Goal: Information Seeking & Learning: Learn about a topic

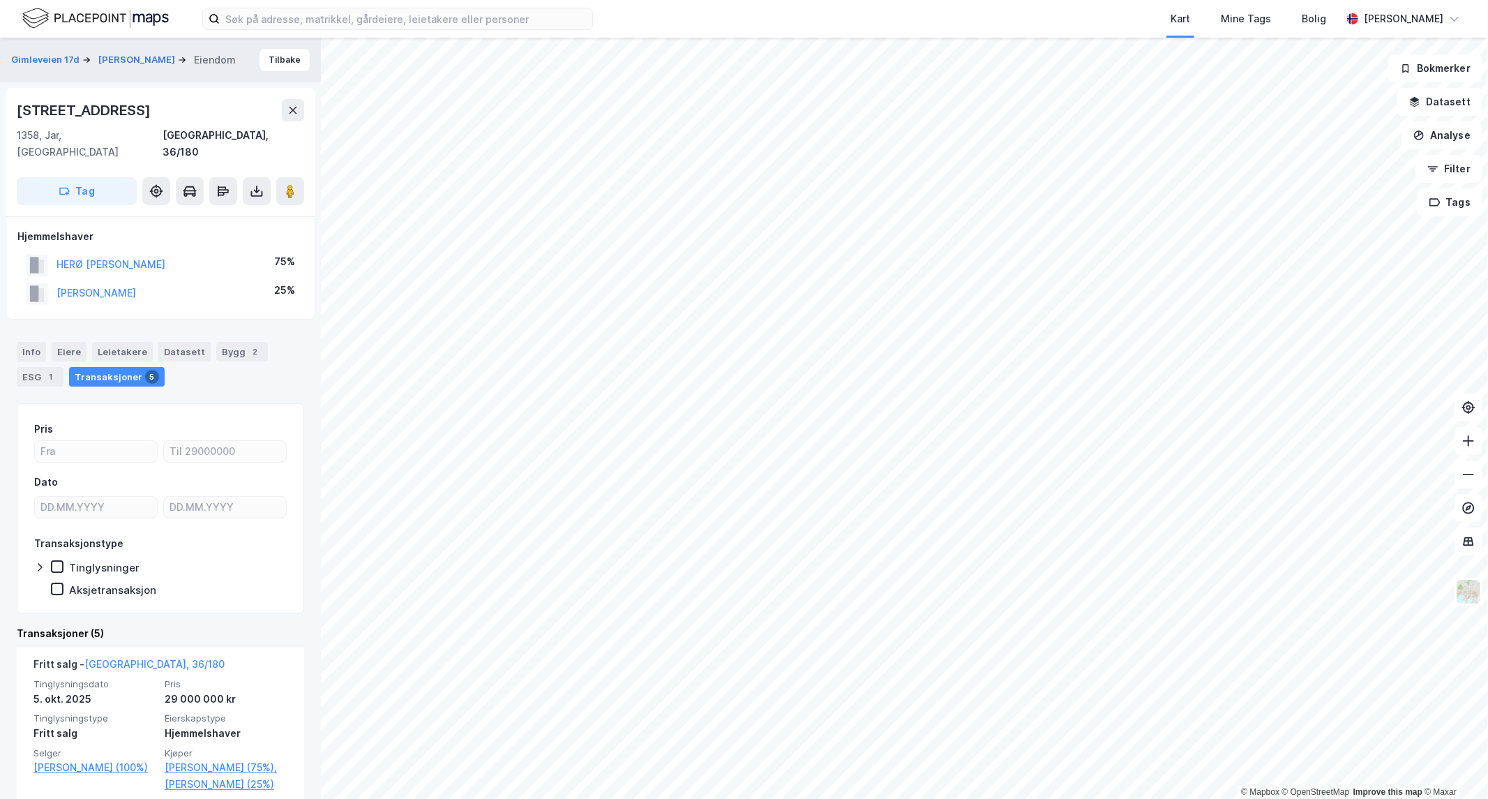
scroll to position [77, 0]
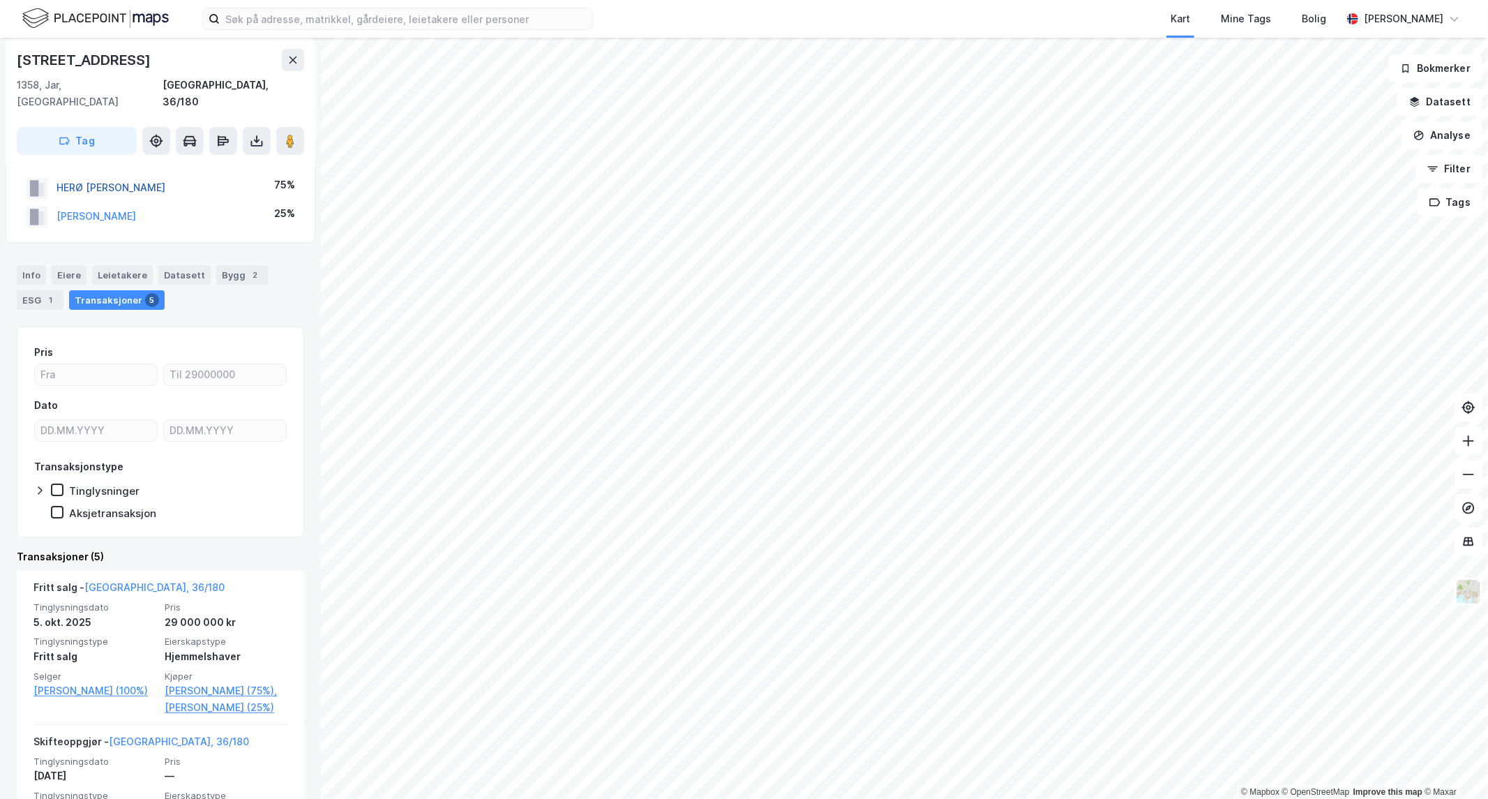
click at [0, 0] on button "HERØ [PERSON_NAME]" at bounding box center [0, 0] width 0 height 0
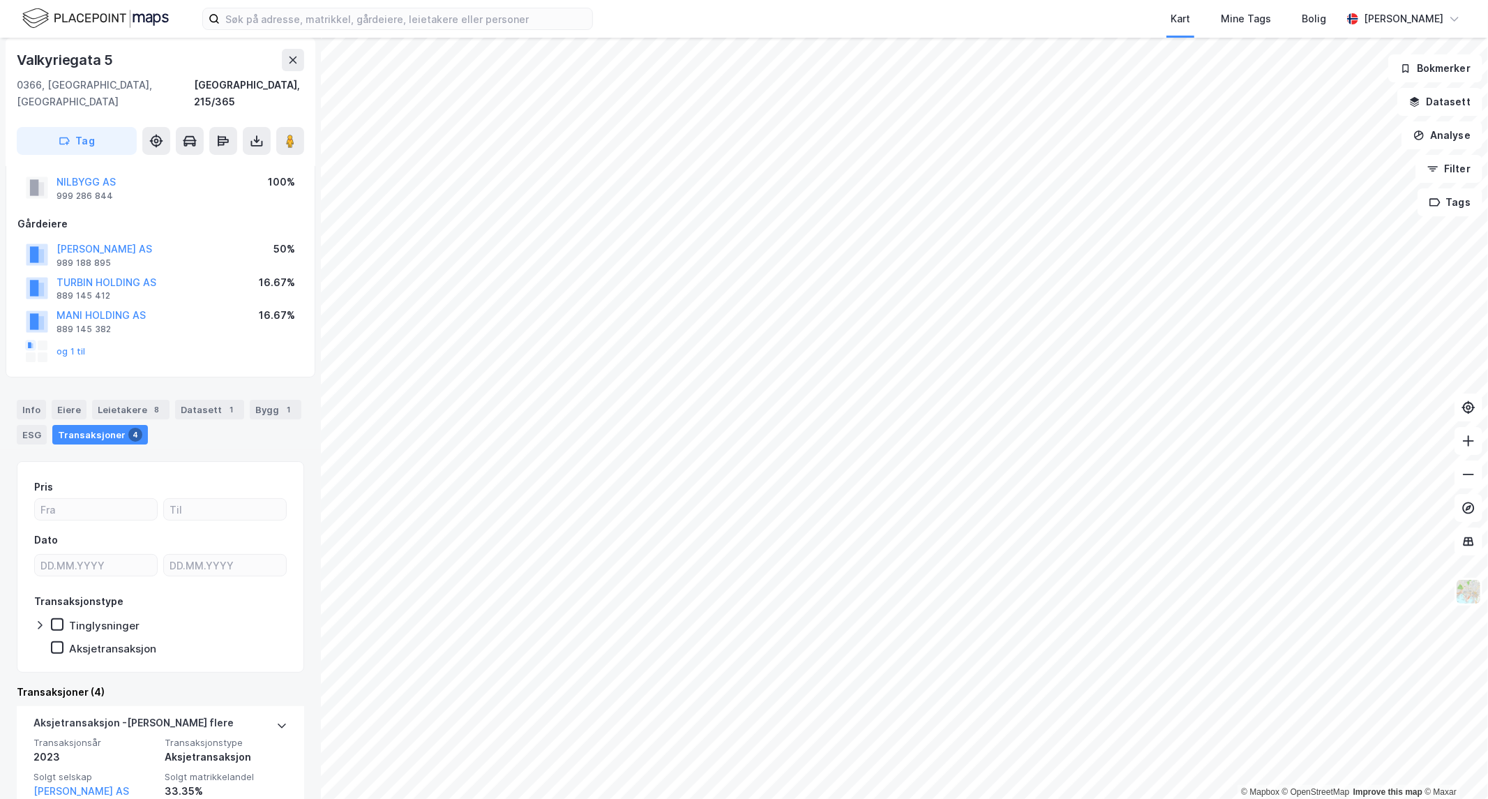
scroll to position [77, 0]
click at [61, 403] on div "Eiere" at bounding box center [69, 413] width 35 height 20
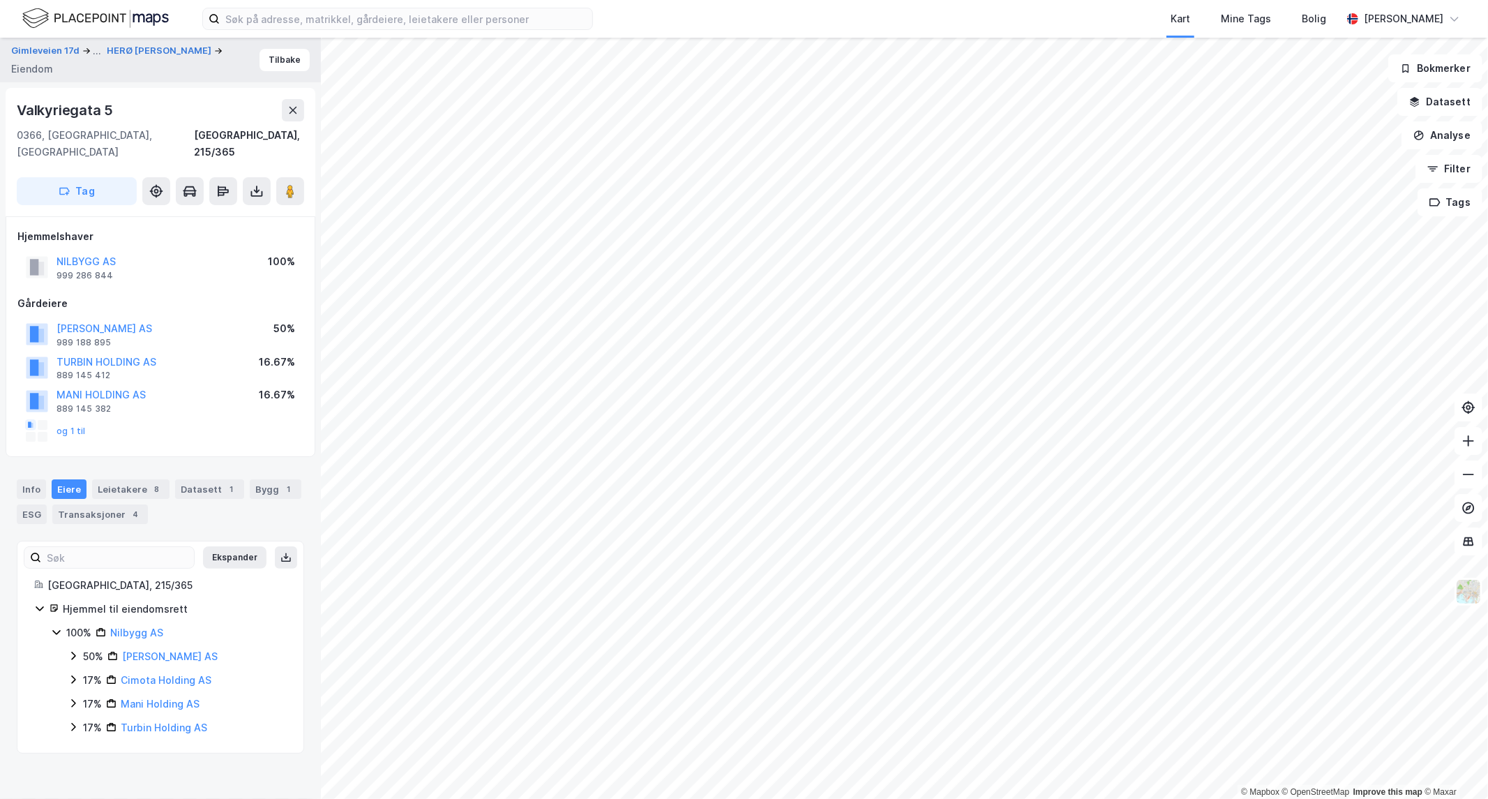
click at [73, 698] on icon at bounding box center [73, 703] width 11 height 11
click at [72, 721] on icon at bounding box center [73, 726] width 11 height 11
click at [72, 674] on icon at bounding box center [73, 679] width 11 height 11
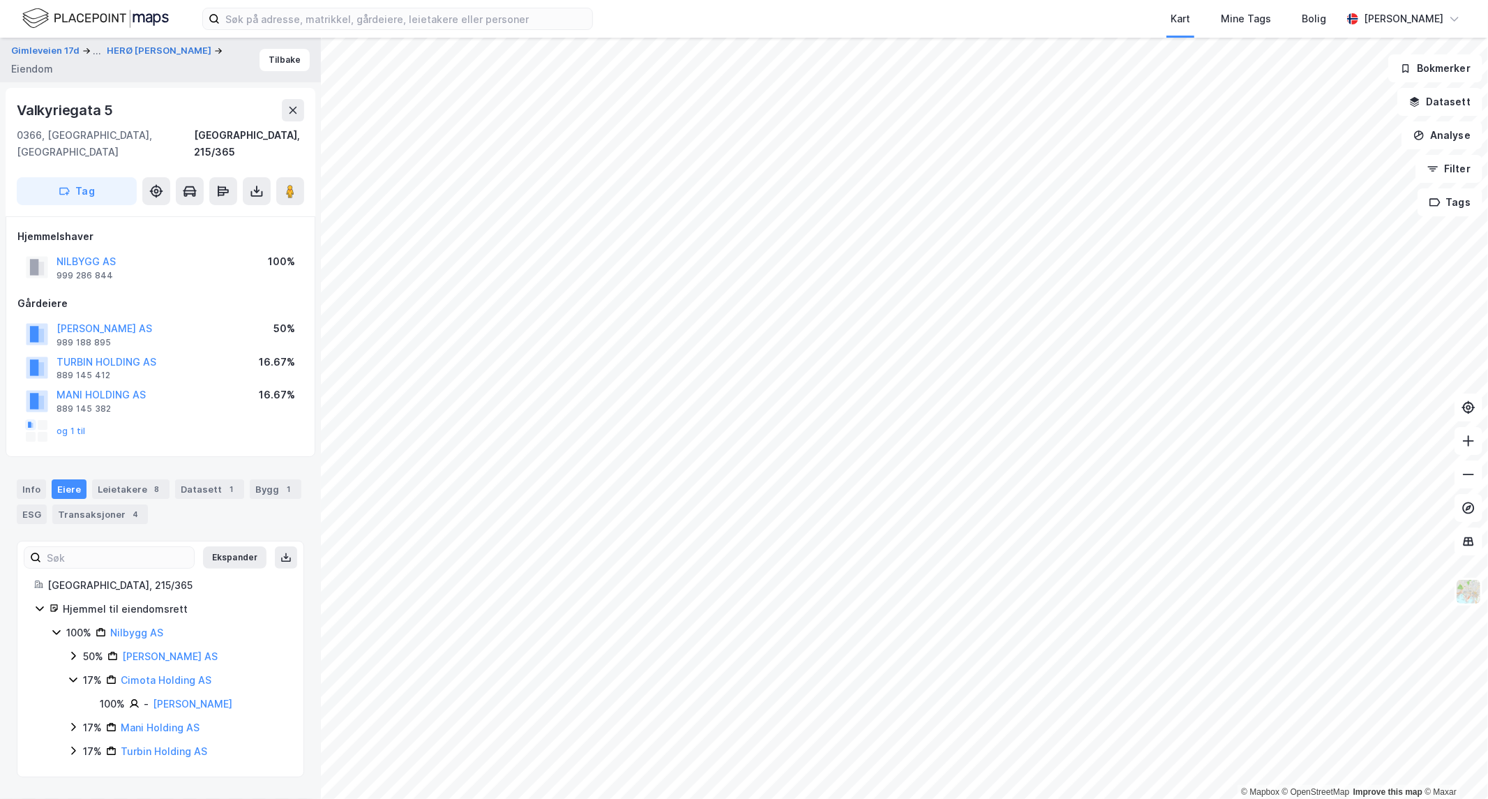
click at [72, 674] on icon at bounding box center [73, 679] width 11 height 11
click at [73, 650] on icon at bounding box center [73, 655] width 11 height 11
click at [270, 59] on button "Tilbake" at bounding box center [285, 60] width 50 height 22
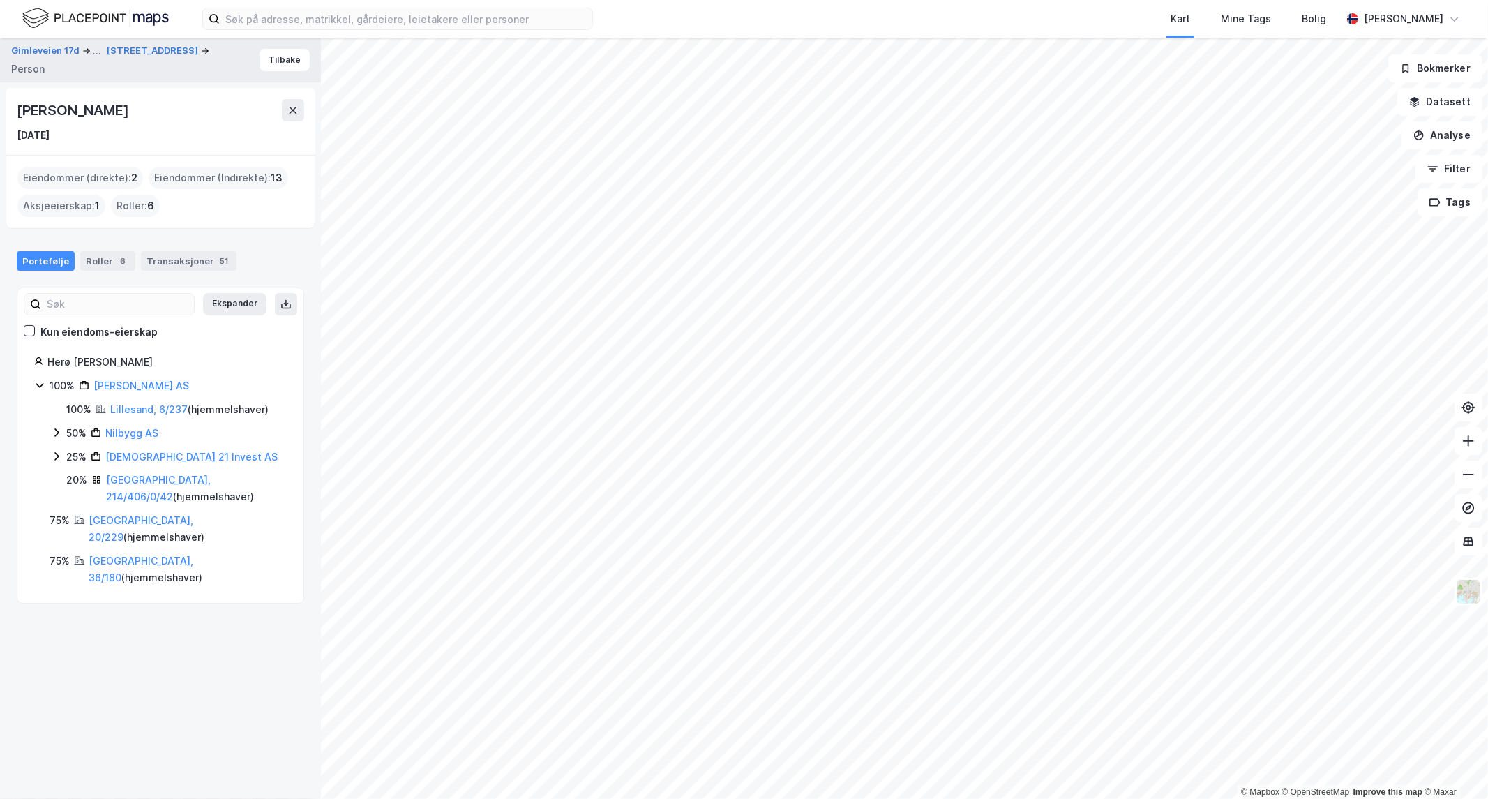
click at [57, 454] on icon at bounding box center [56, 456] width 4 height 8
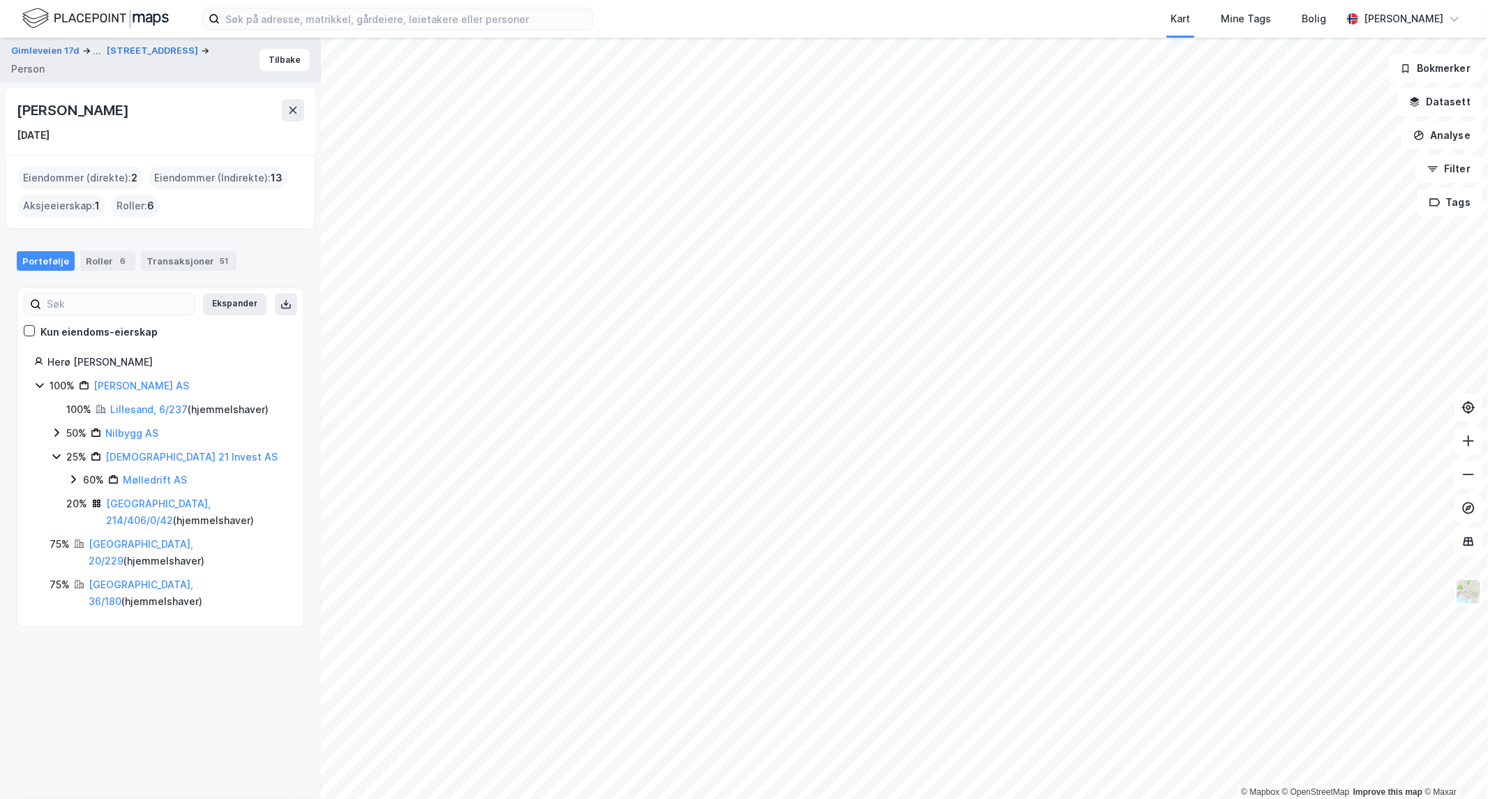
click at [73, 475] on icon at bounding box center [73, 479] width 11 height 11
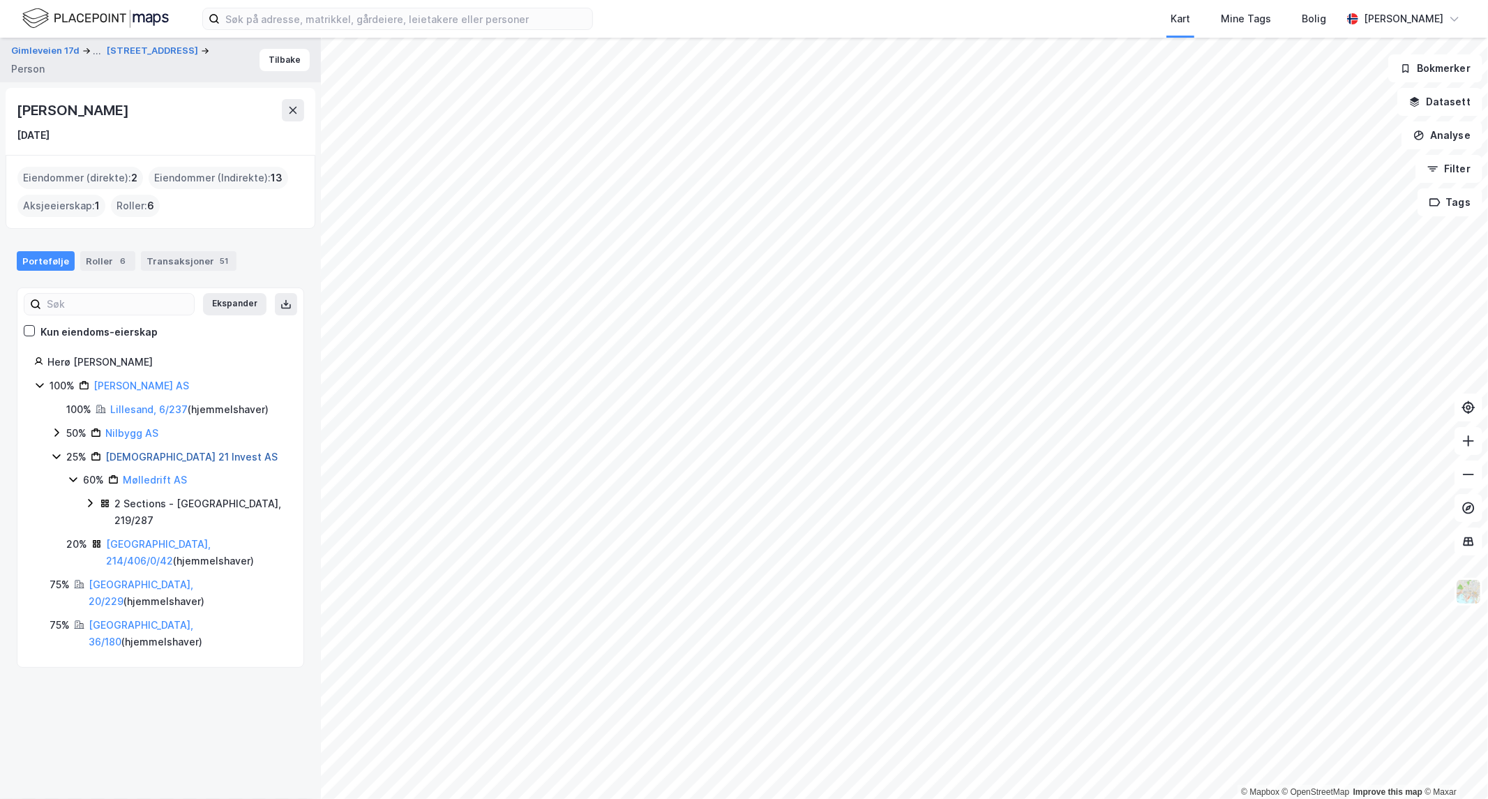
click at [133, 452] on link "[DEMOGRAPHIC_DATA] 21 Invest AS" at bounding box center [191, 457] width 172 height 12
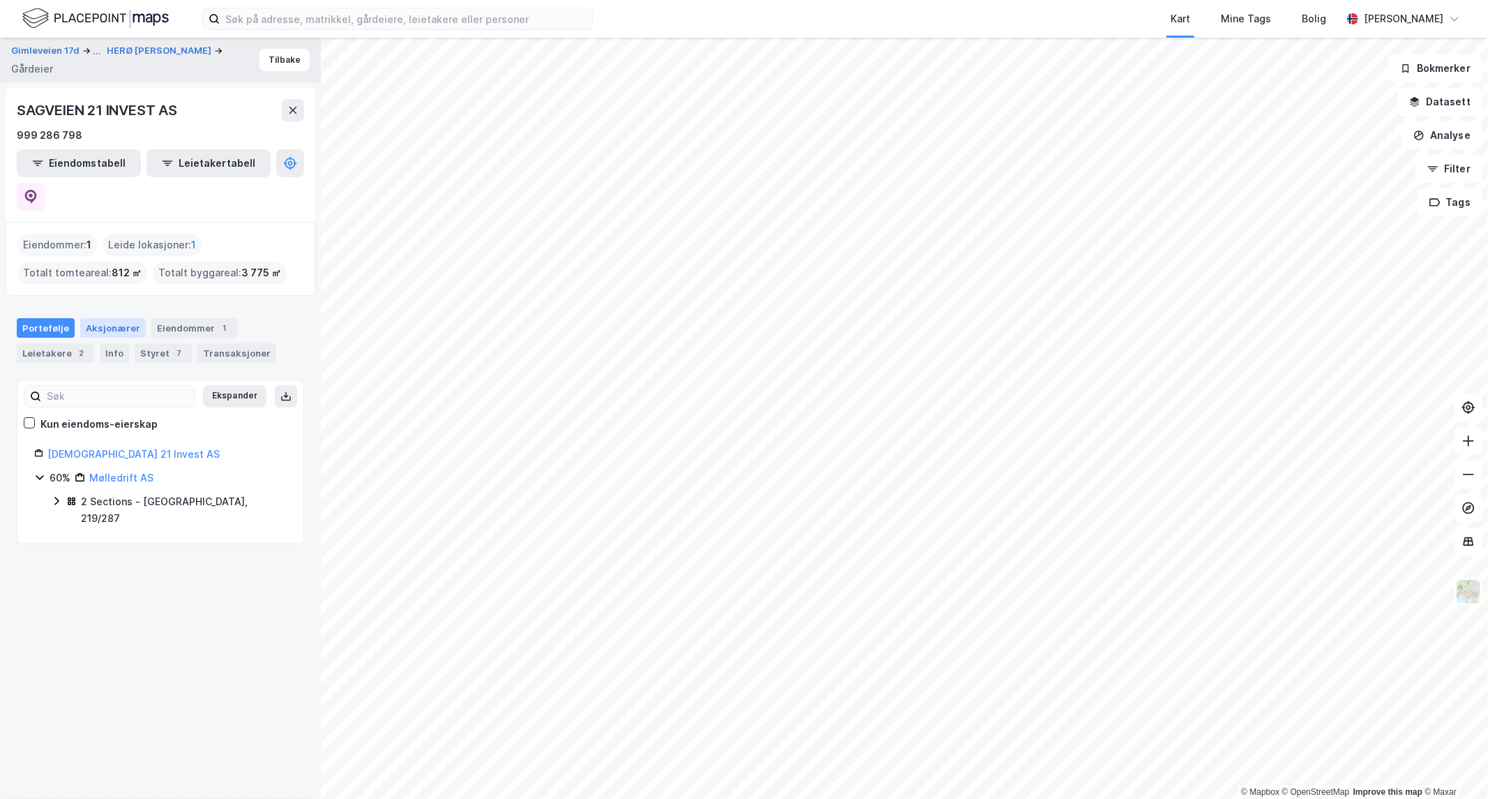
click at [107, 318] on div "Aksjonærer" at bounding box center [113, 328] width 66 height 20
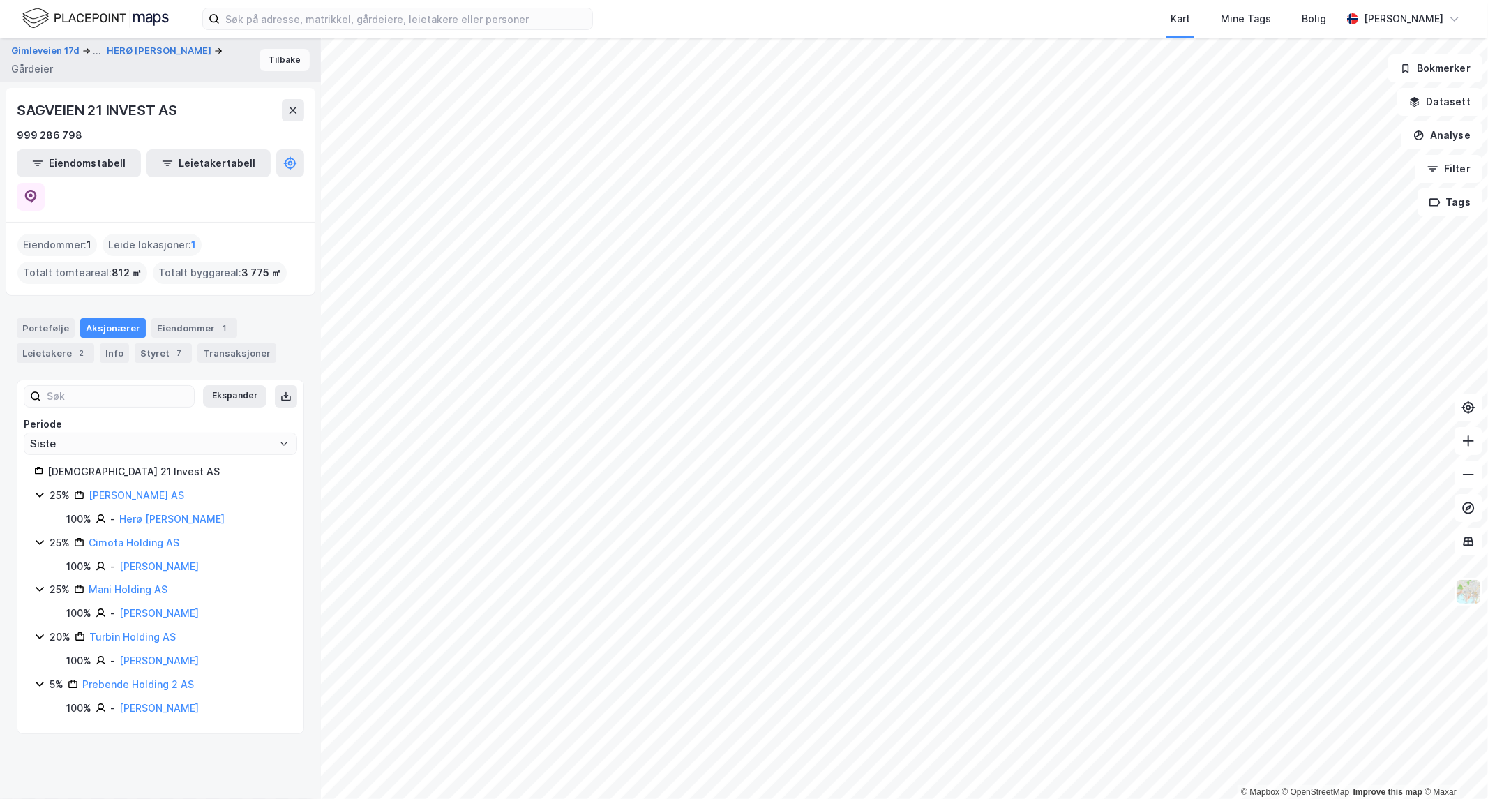
click at [269, 60] on button "Tilbake" at bounding box center [285, 60] width 50 height 22
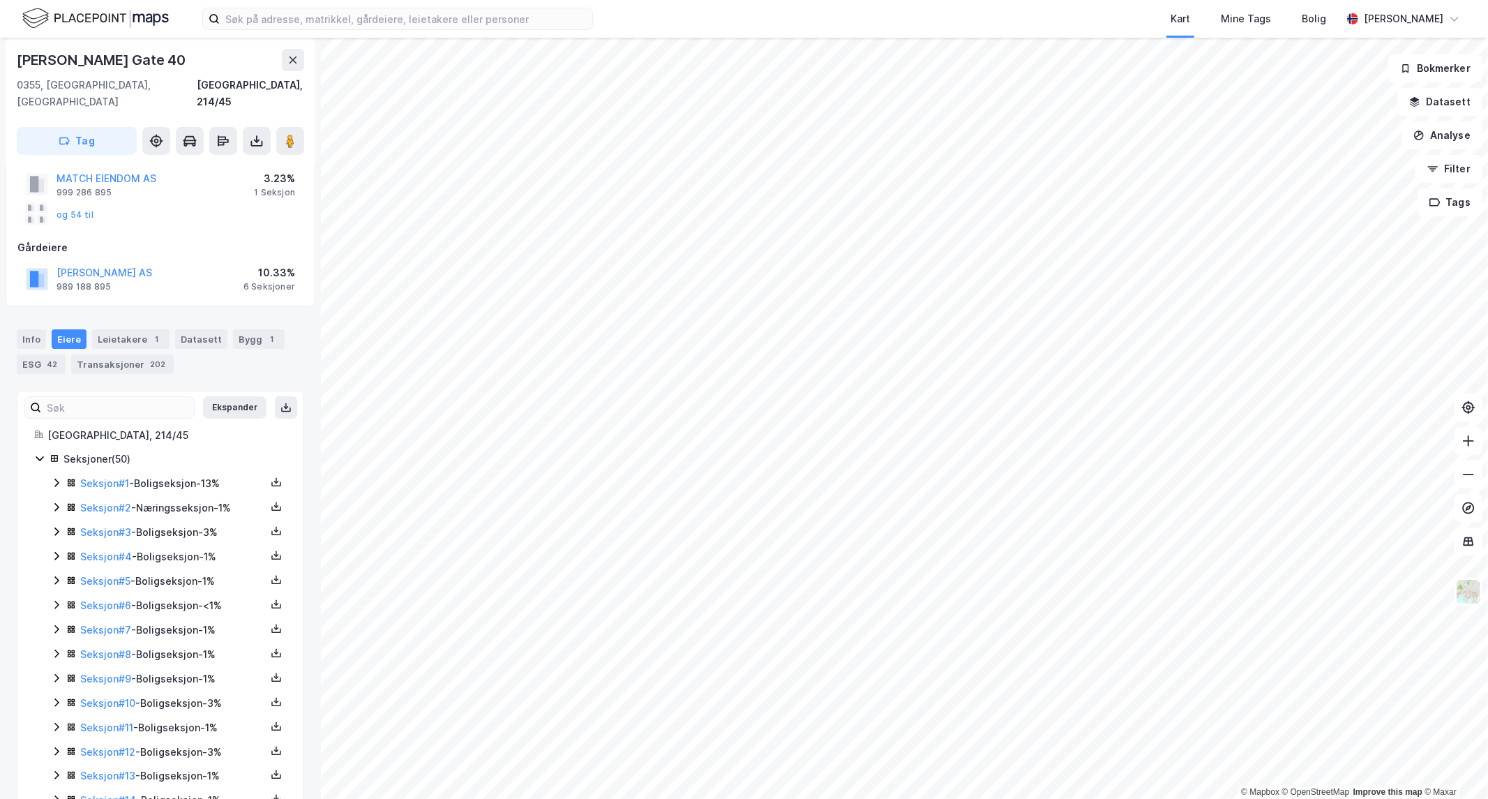
scroll to position [154, 0]
click at [230, 392] on button "Ekspander" at bounding box center [234, 403] width 63 height 22
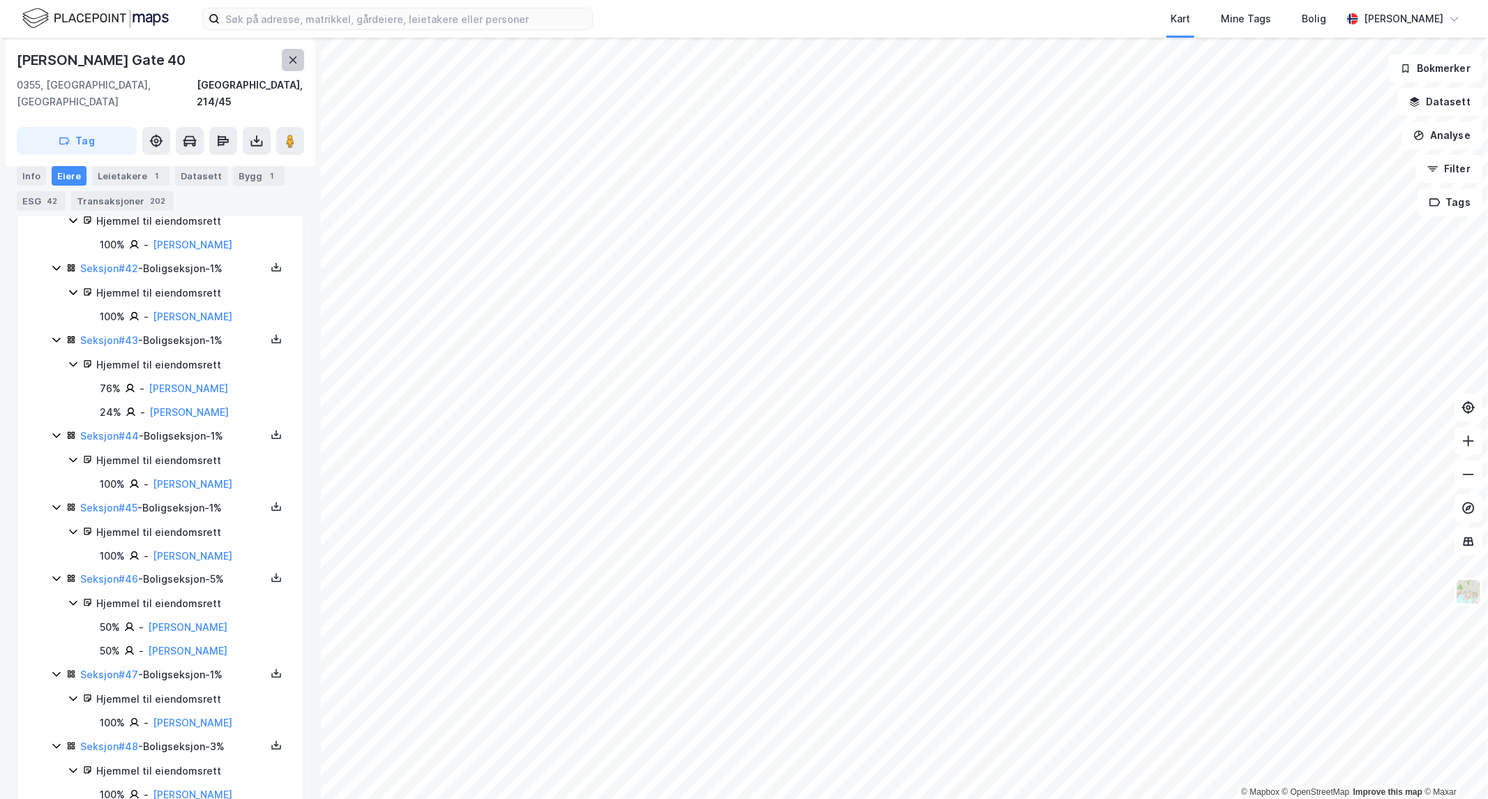
scroll to position [4852, 0]
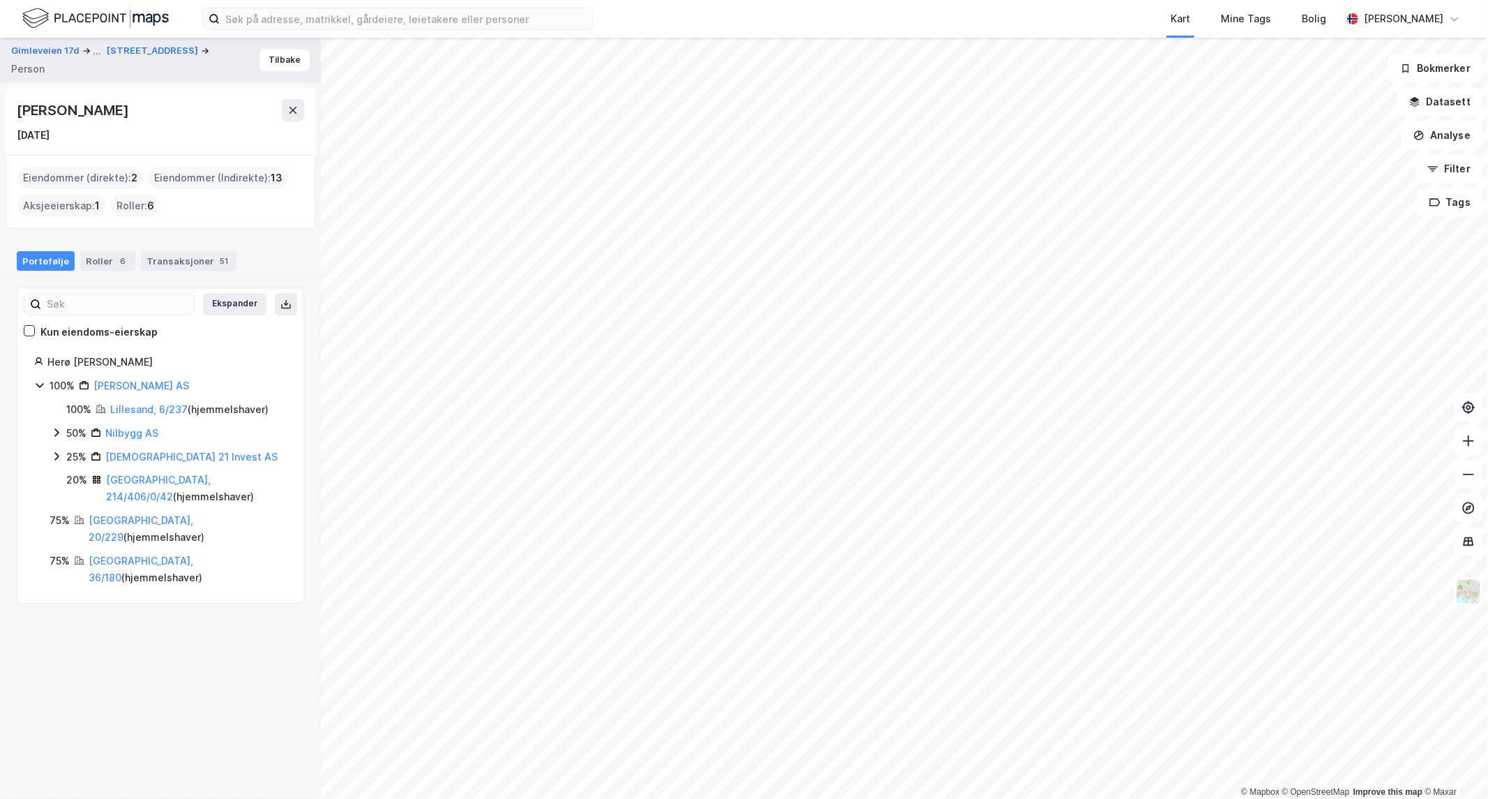
click at [46, 176] on div "Eiendommer (direkte) : 2" at bounding box center [80, 178] width 126 height 22
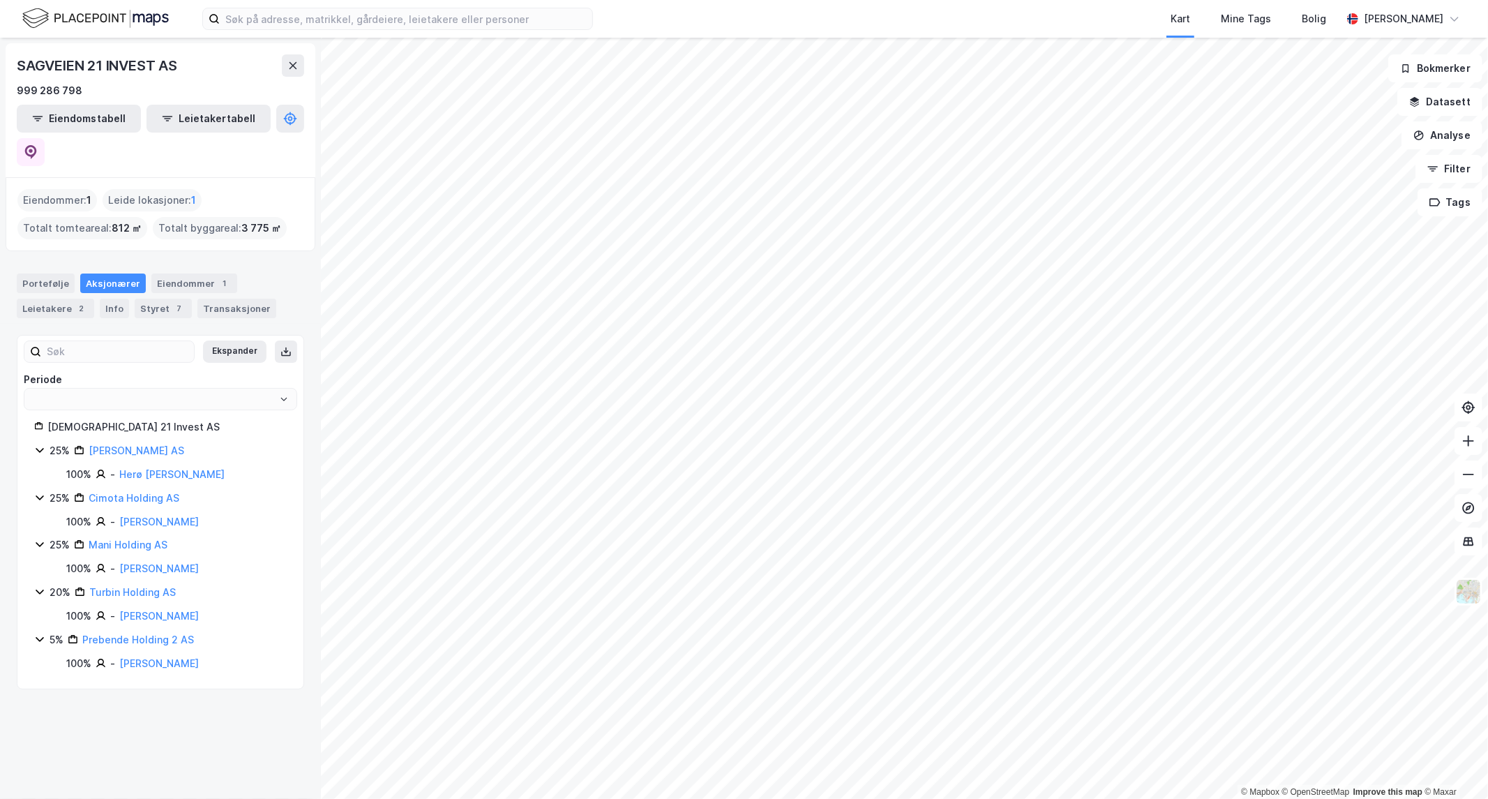
type input "Siste"
click at [232, 89] on div "999 286 798" at bounding box center [160, 90] width 287 height 17
drag, startPoint x: 254, startPoint y: 98, endPoint x: 262, endPoint y: 95, distance: 8.2
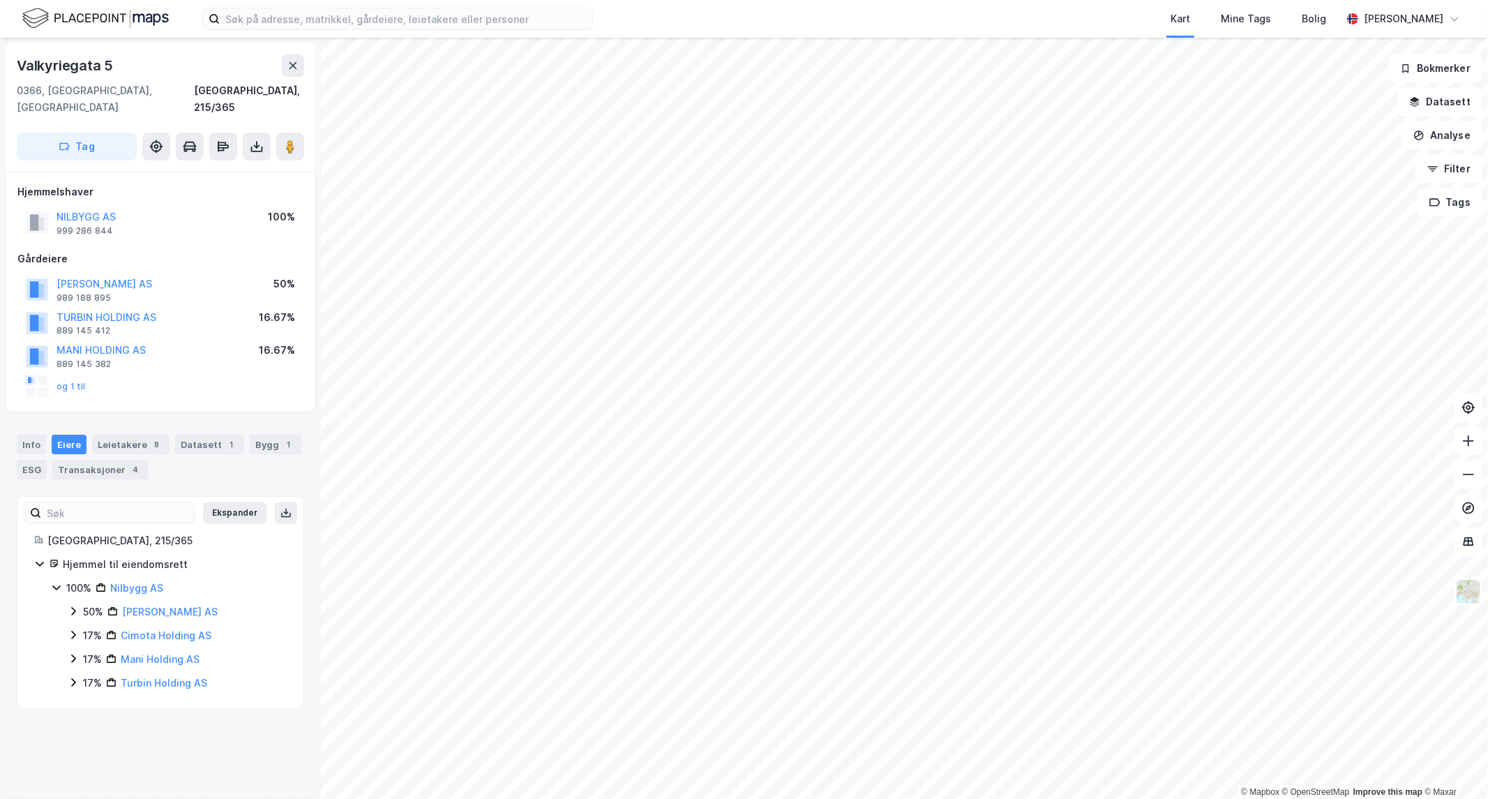
click at [190, 93] on div "0366, [GEOGRAPHIC_DATA], [GEOGRAPHIC_DATA], 215/365" at bounding box center [160, 98] width 287 height 33
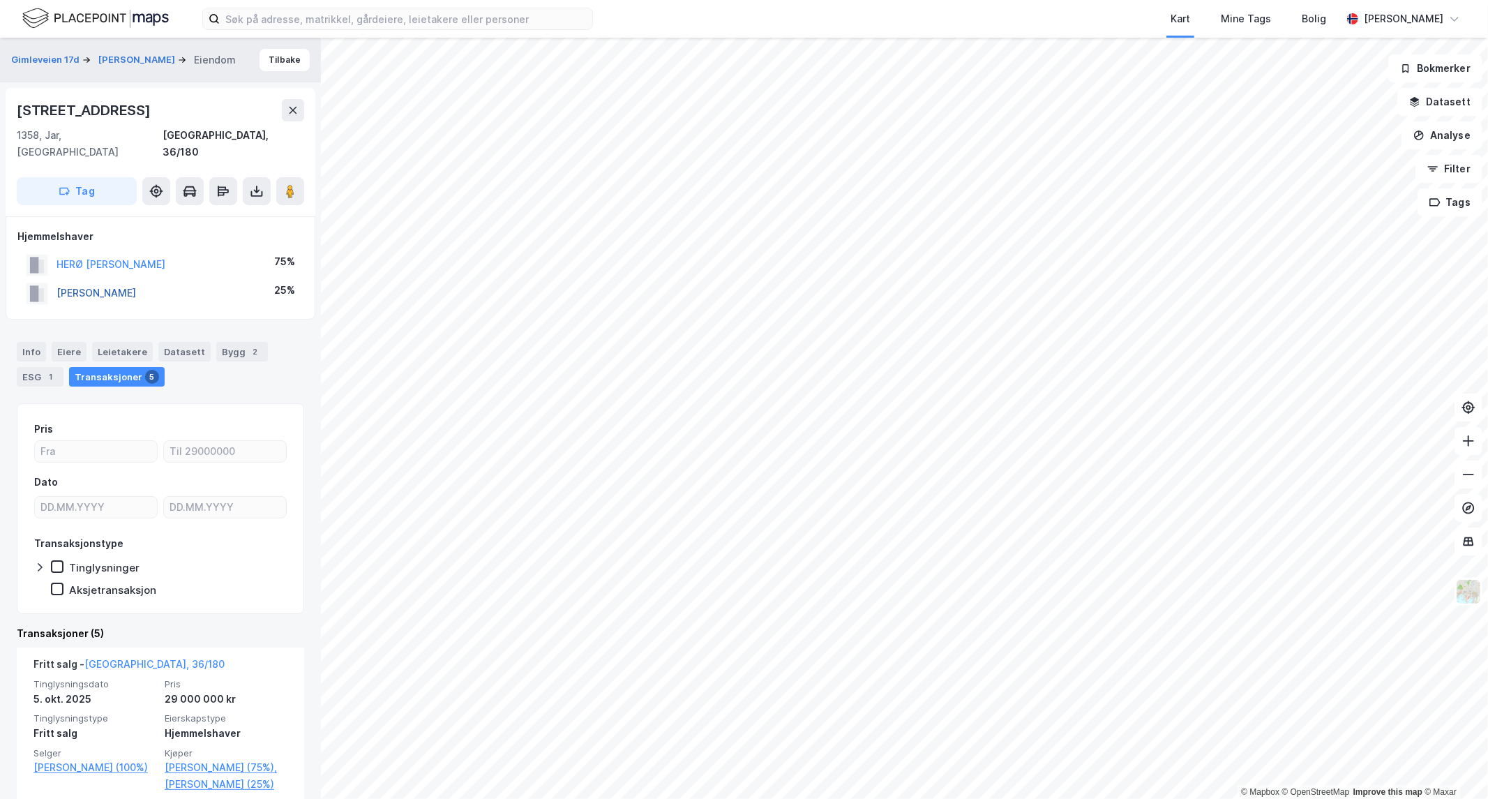
click at [0, 0] on button "[PERSON_NAME]" at bounding box center [0, 0] width 0 height 0
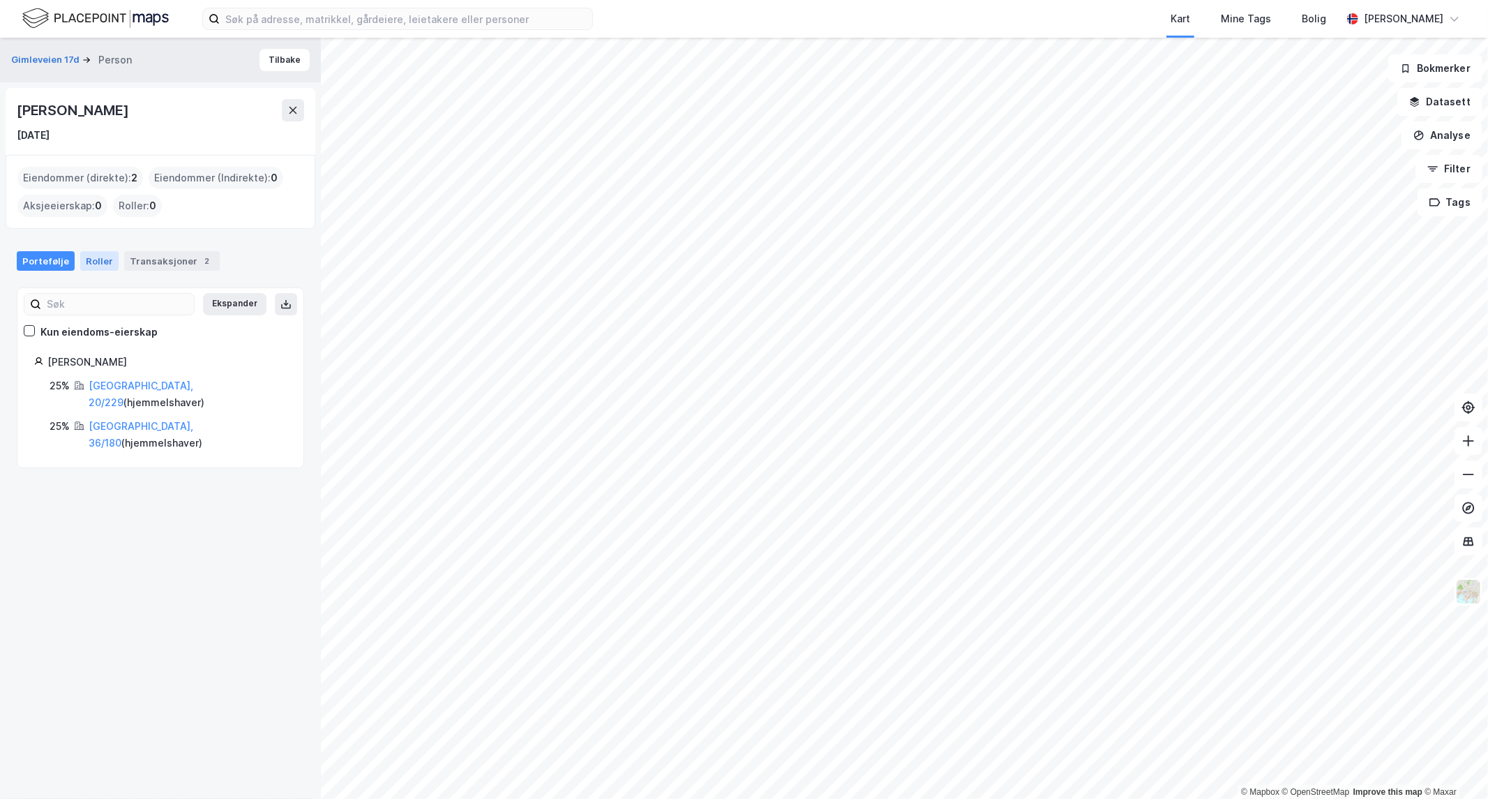
click at [91, 259] on div "Roller" at bounding box center [99, 261] width 38 height 20
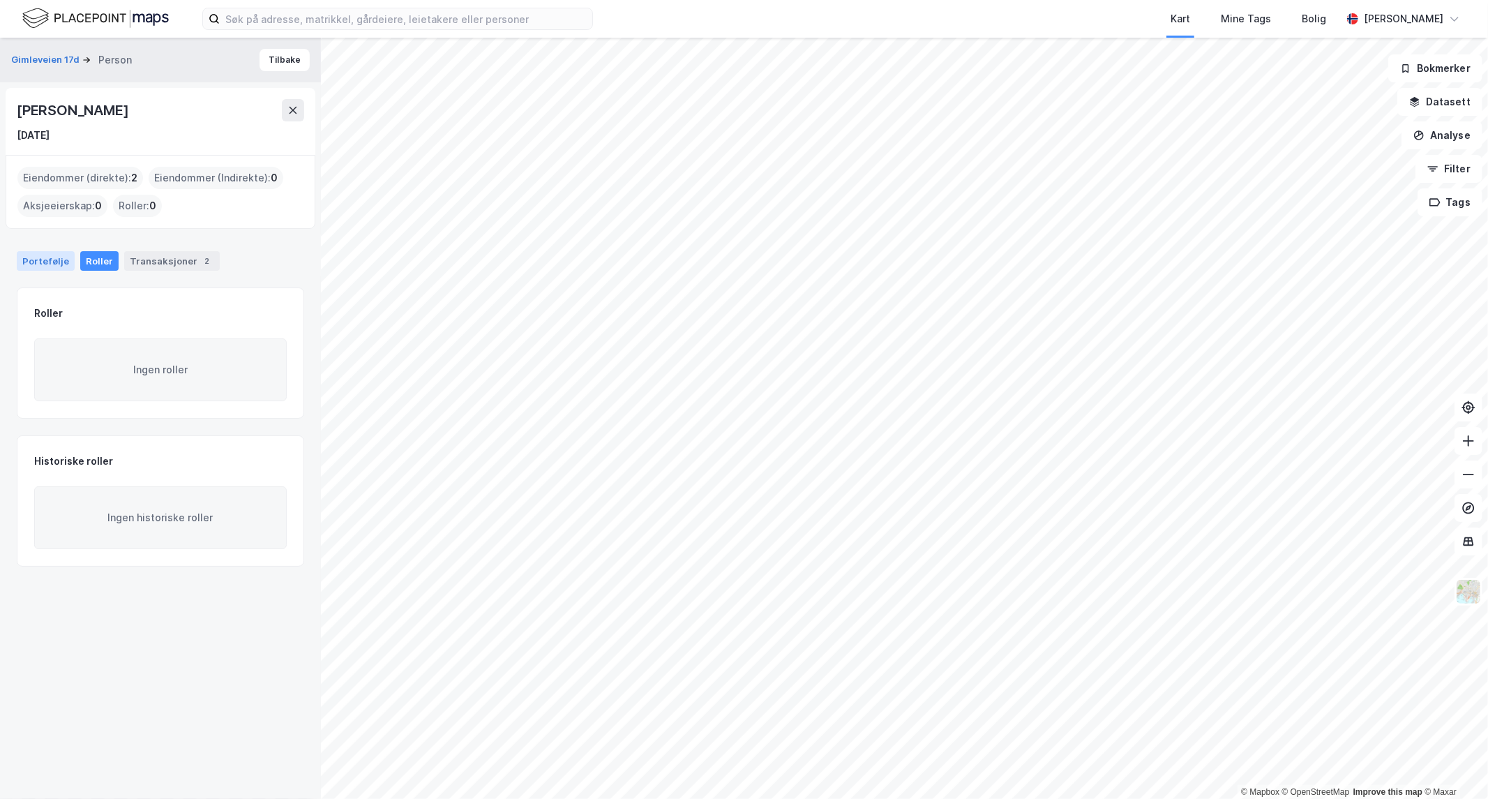
click at [43, 261] on div "Portefølje" at bounding box center [46, 261] width 58 height 20
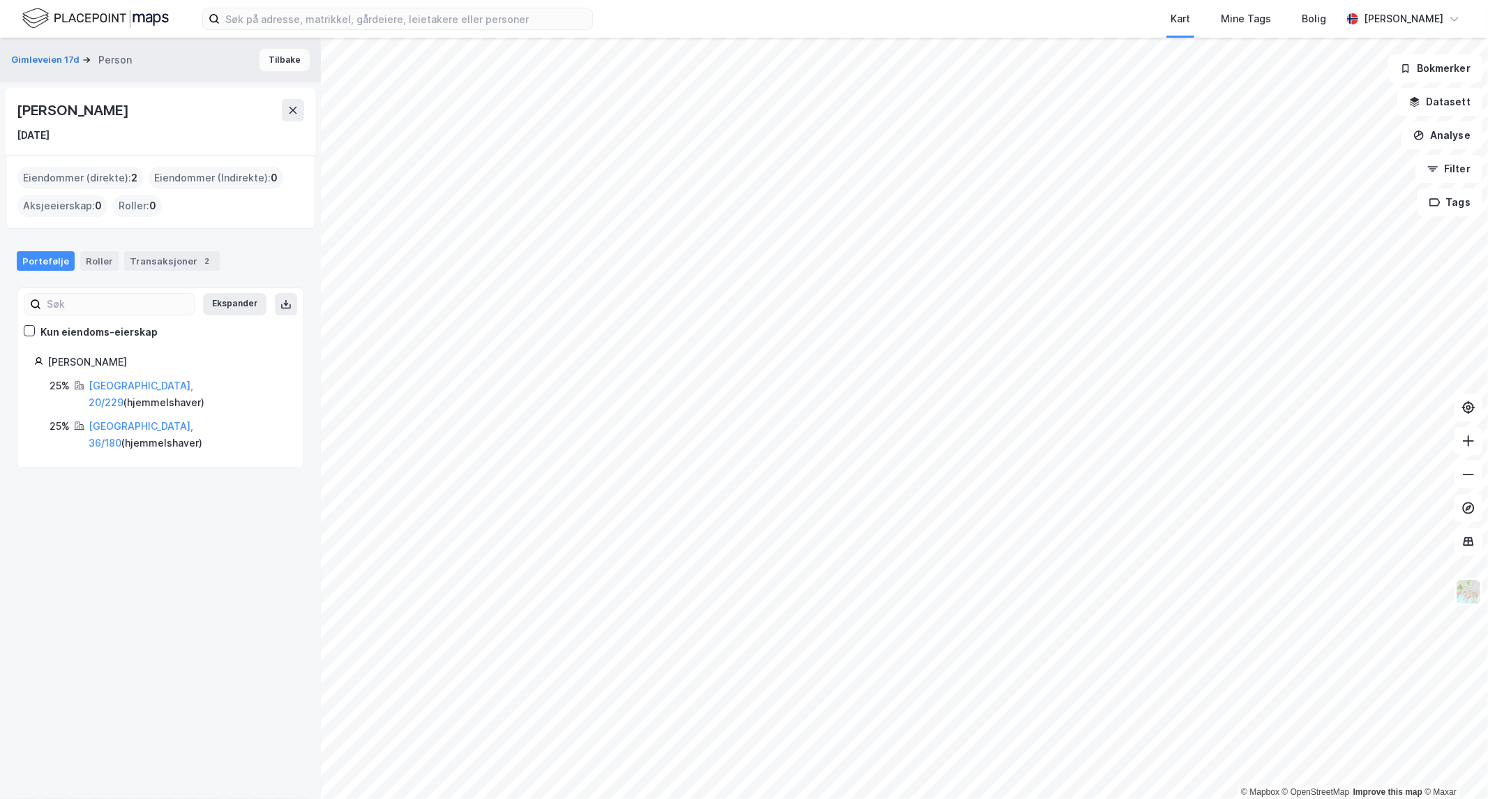
click at [282, 60] on button "Tilbake" at bounding box center [285, 60] width 50 height 22
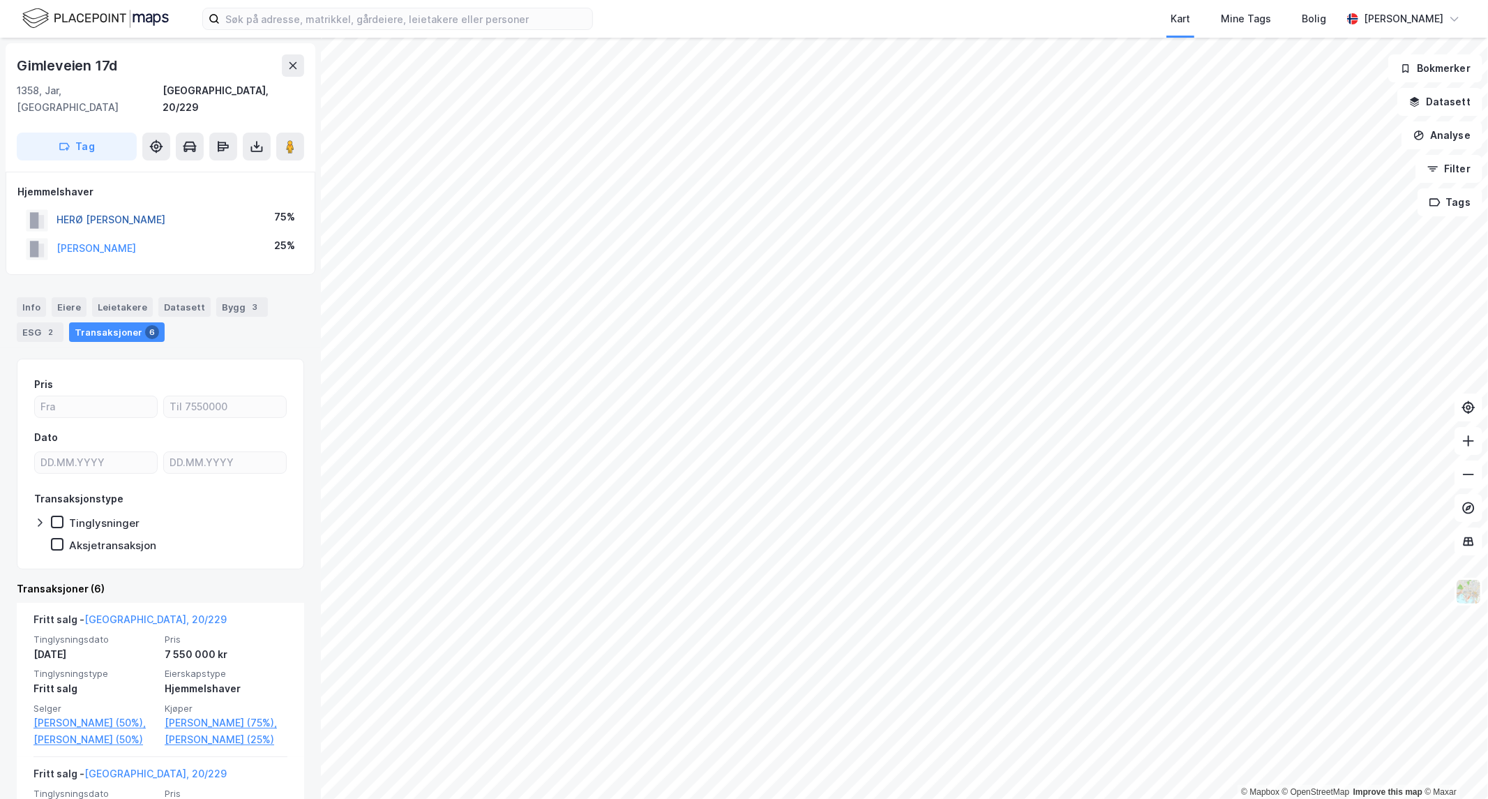
click at [0, 0] on button "HERØ [PERSON_NAME]" at bounding box center [0, 0] width 0 height 0
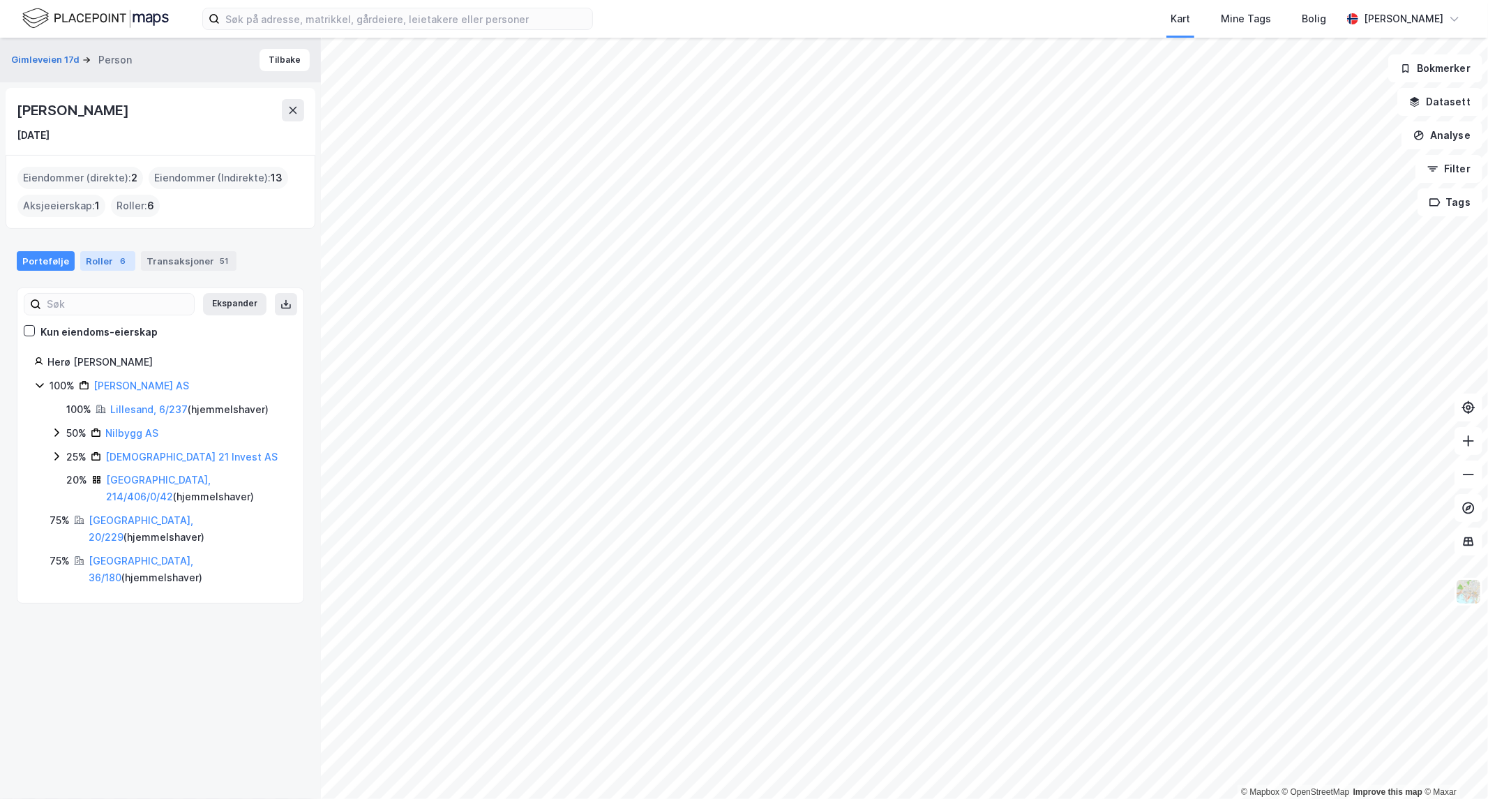
click at [98, 261] on div "Roller 6" at bounding box center [107, 261] width 55 height 20
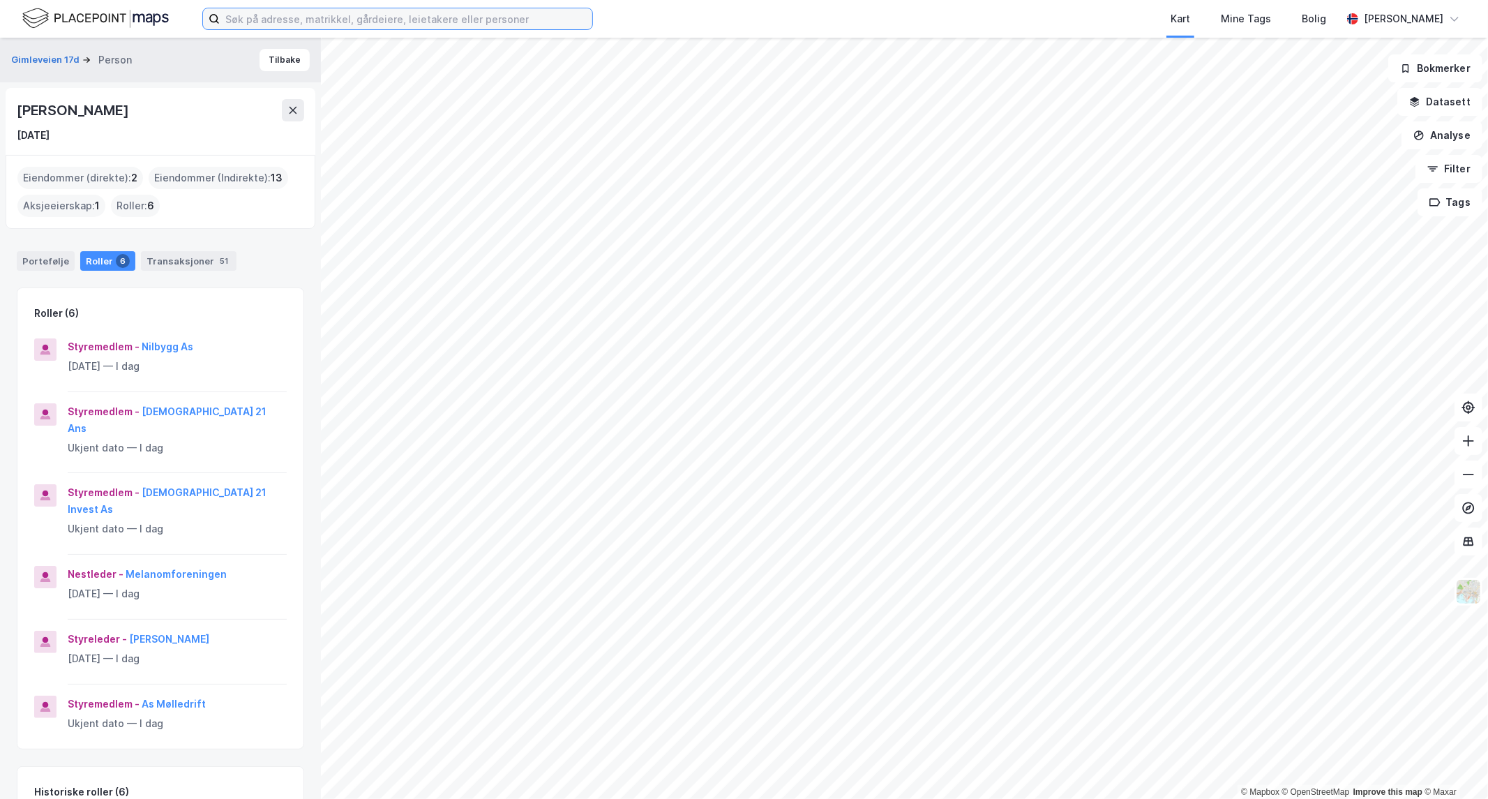
click at [253, 19] on input at bounding box center [406, 18] width 373 height 21
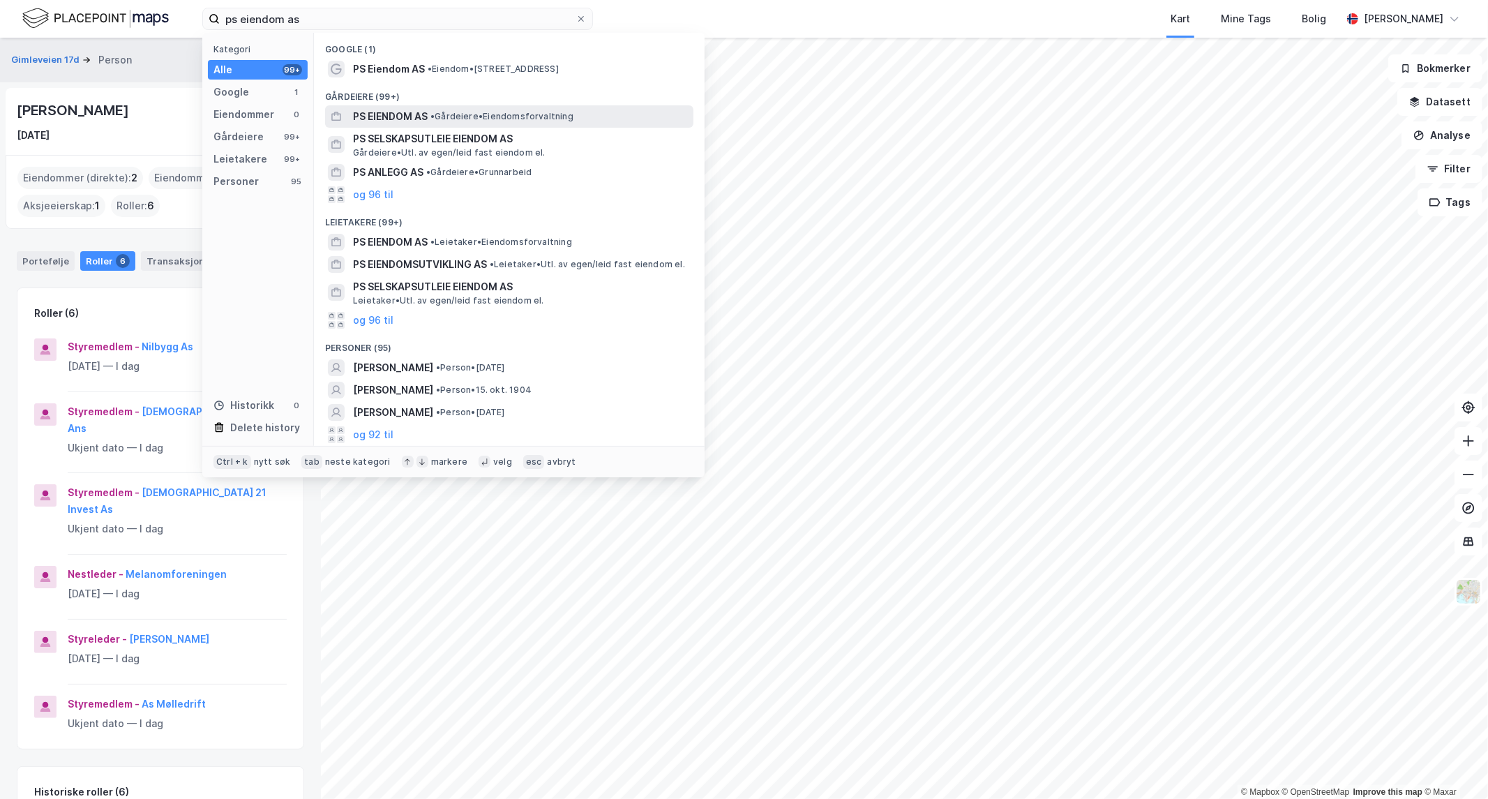
click at [373, 116] on span "PS EIENDOM AS" at bounding box center [390, 116] width 75 height 17
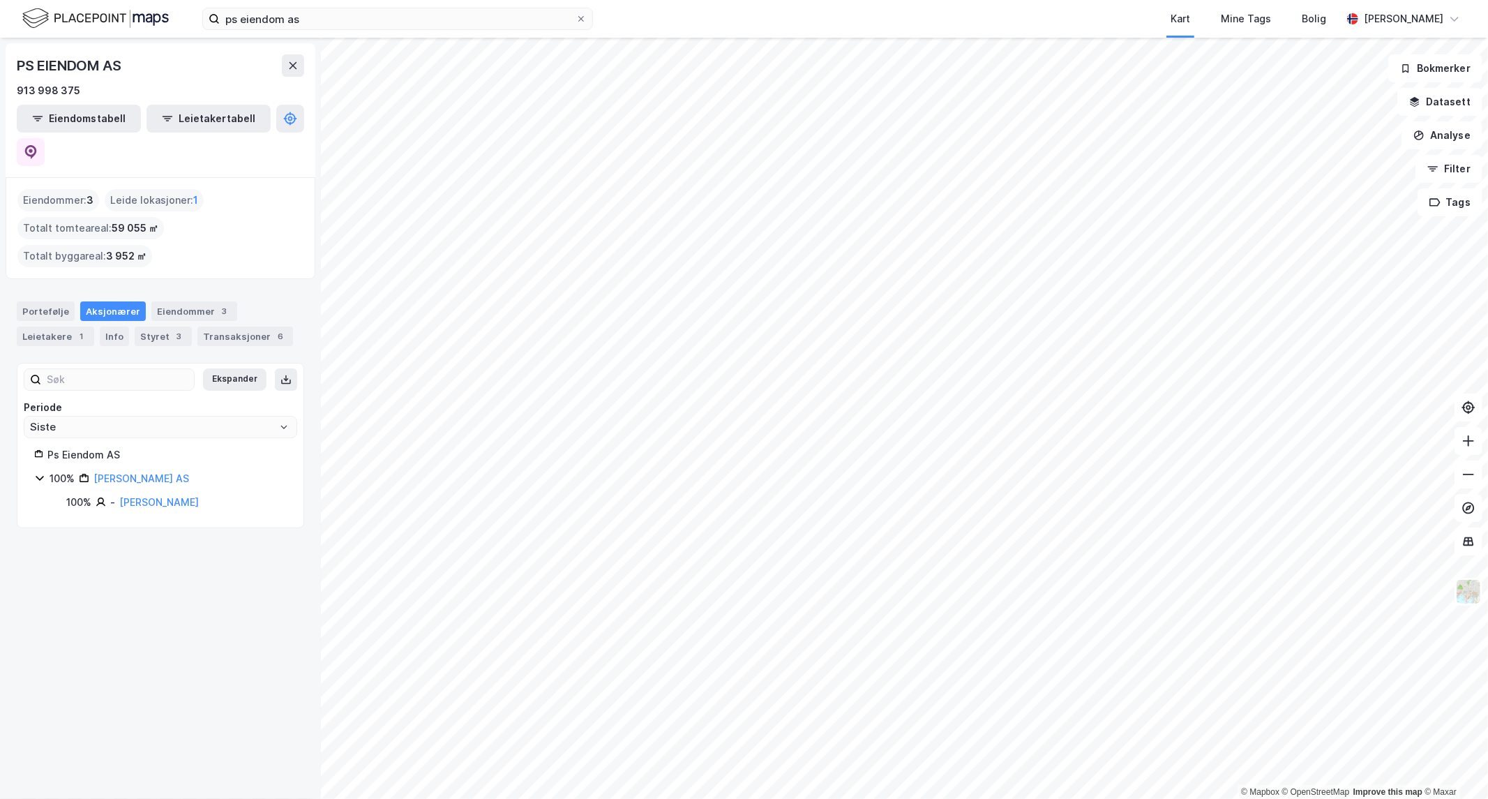
click at [207, 68] on div "PS EIENDOM AS" at bounding box center [160, 65] width 287 height 22
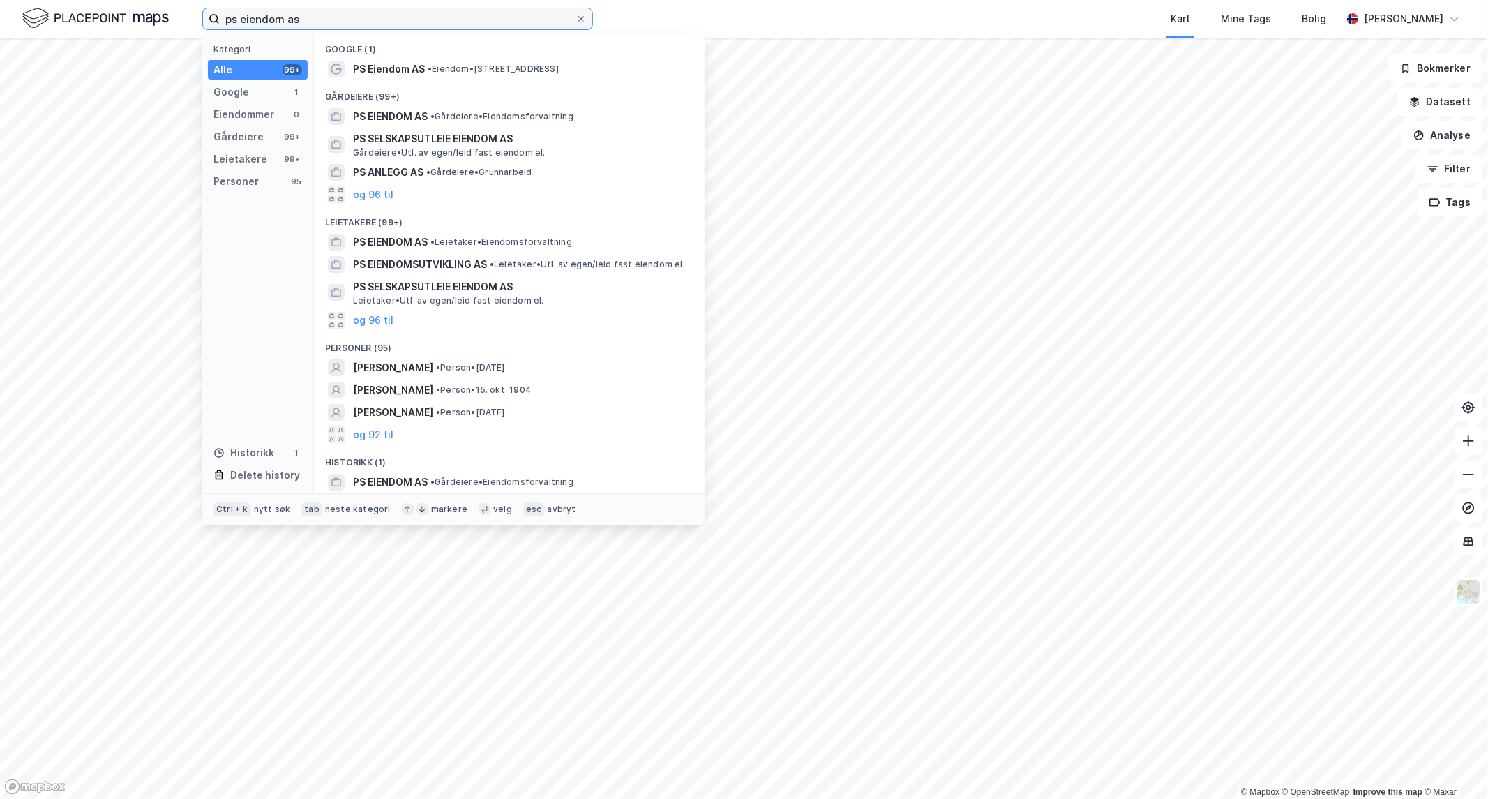
click at [340, 29] on input "ps eiendom as" at bounding box center [398, 18] width 356 height 21
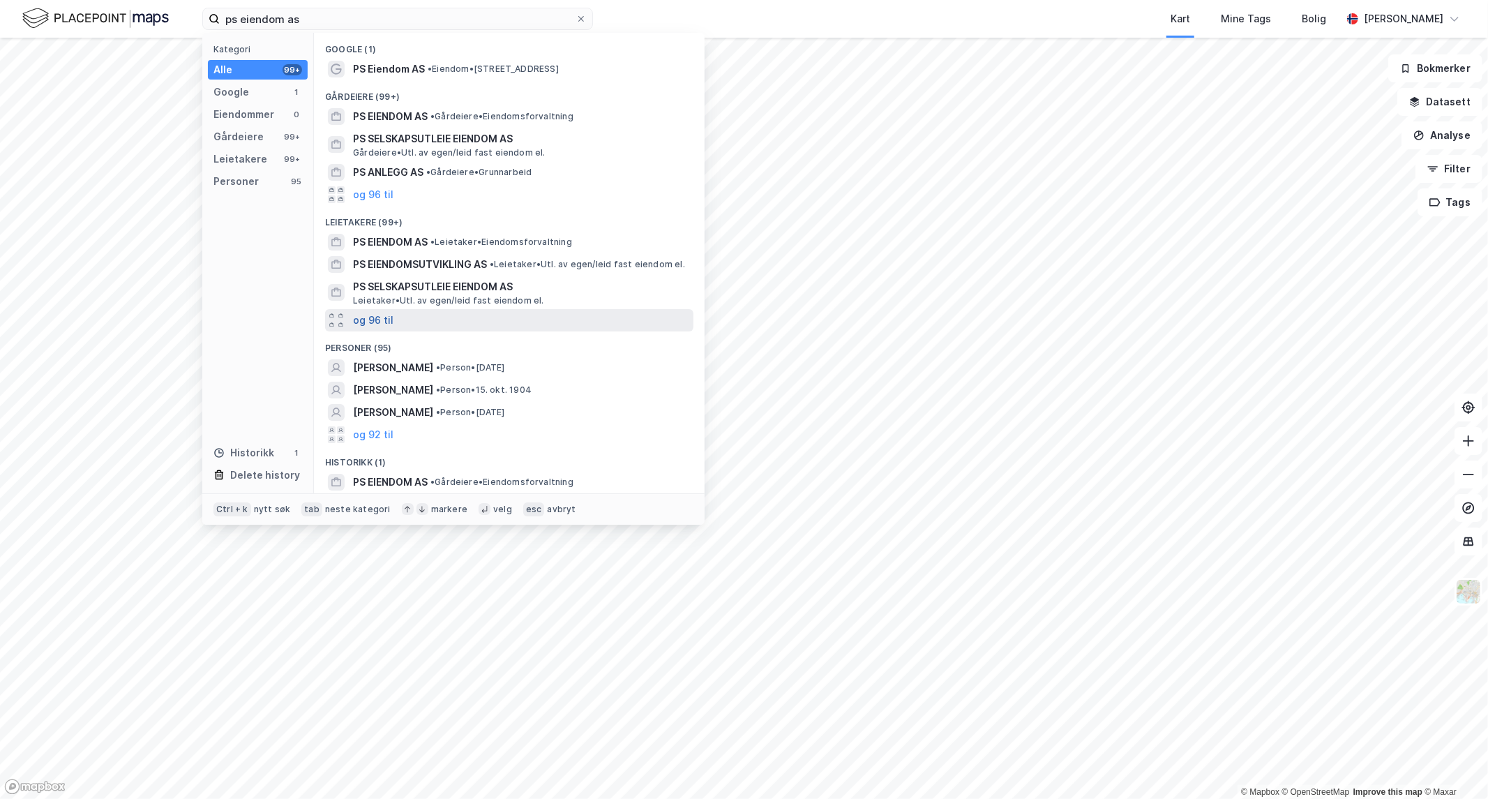
click at [367, 321] on button "og 96 til" at bounding box center [373, 320] width 40 height 17
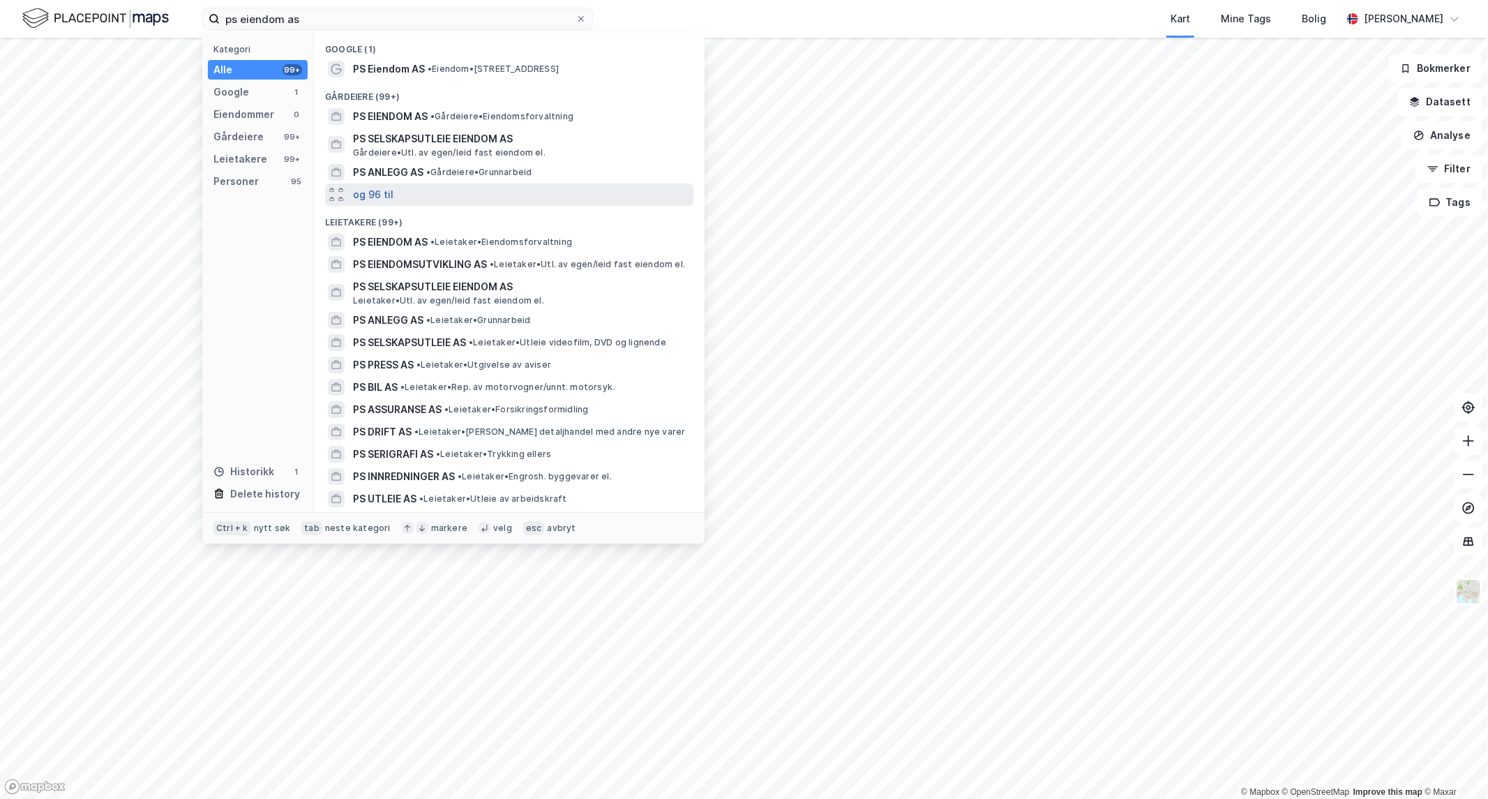
click at [375, 195] on button "og 96 til" at bounding box center [373, 194] width 40 height 17
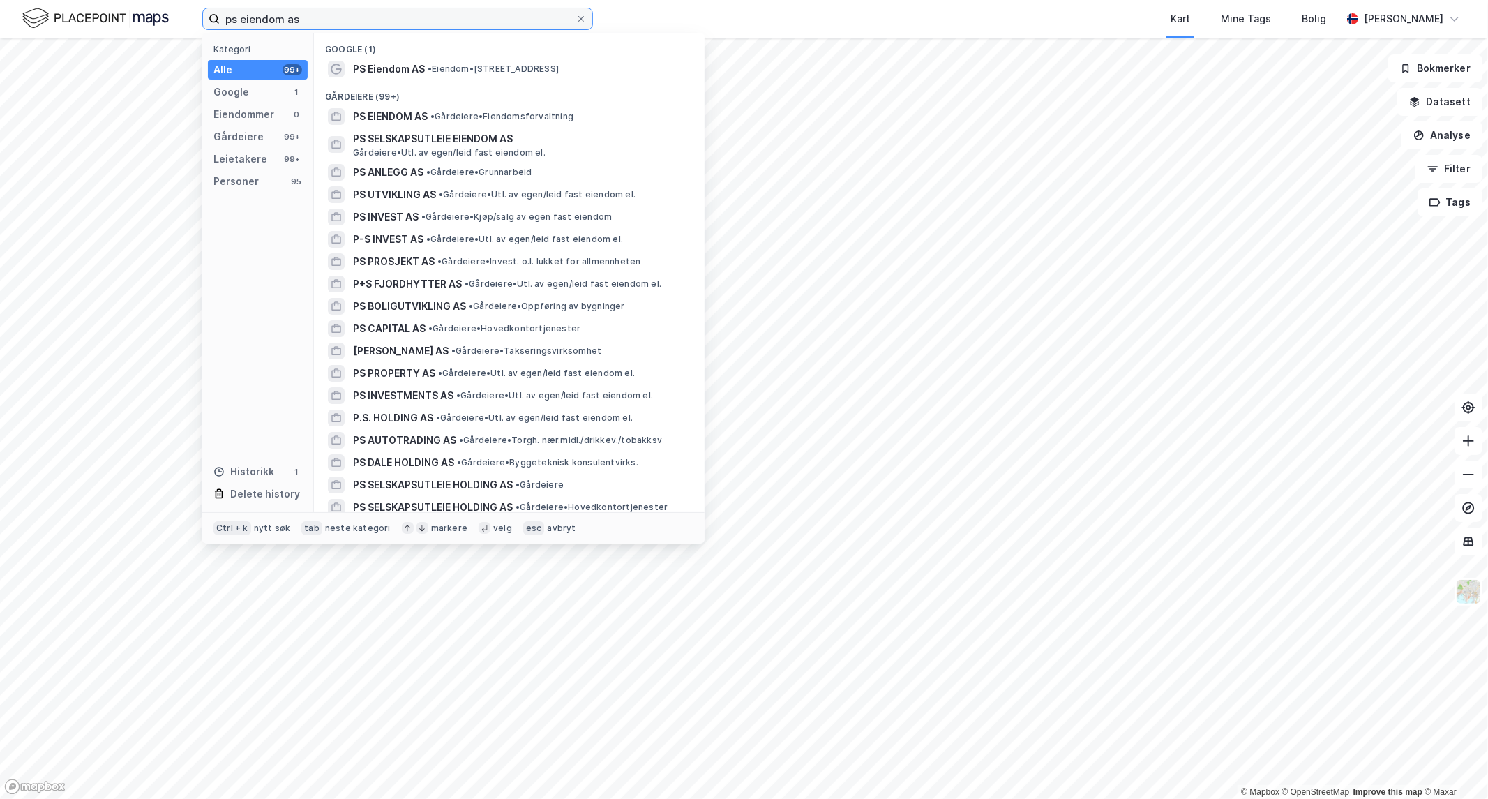
drag, startPoint x: 461, startPoint y: 15, endPoint x: -646, endPoint y: 38, distance: 1107.6
click at [0, 38] on html "ps eiendom as Kategori Alle 99+ Google 1 Eiendommer 0 Gårdeiere 99+ Leietakere …" at bounding box center [744, 399] width 1488 height 799
paste input "948725401"
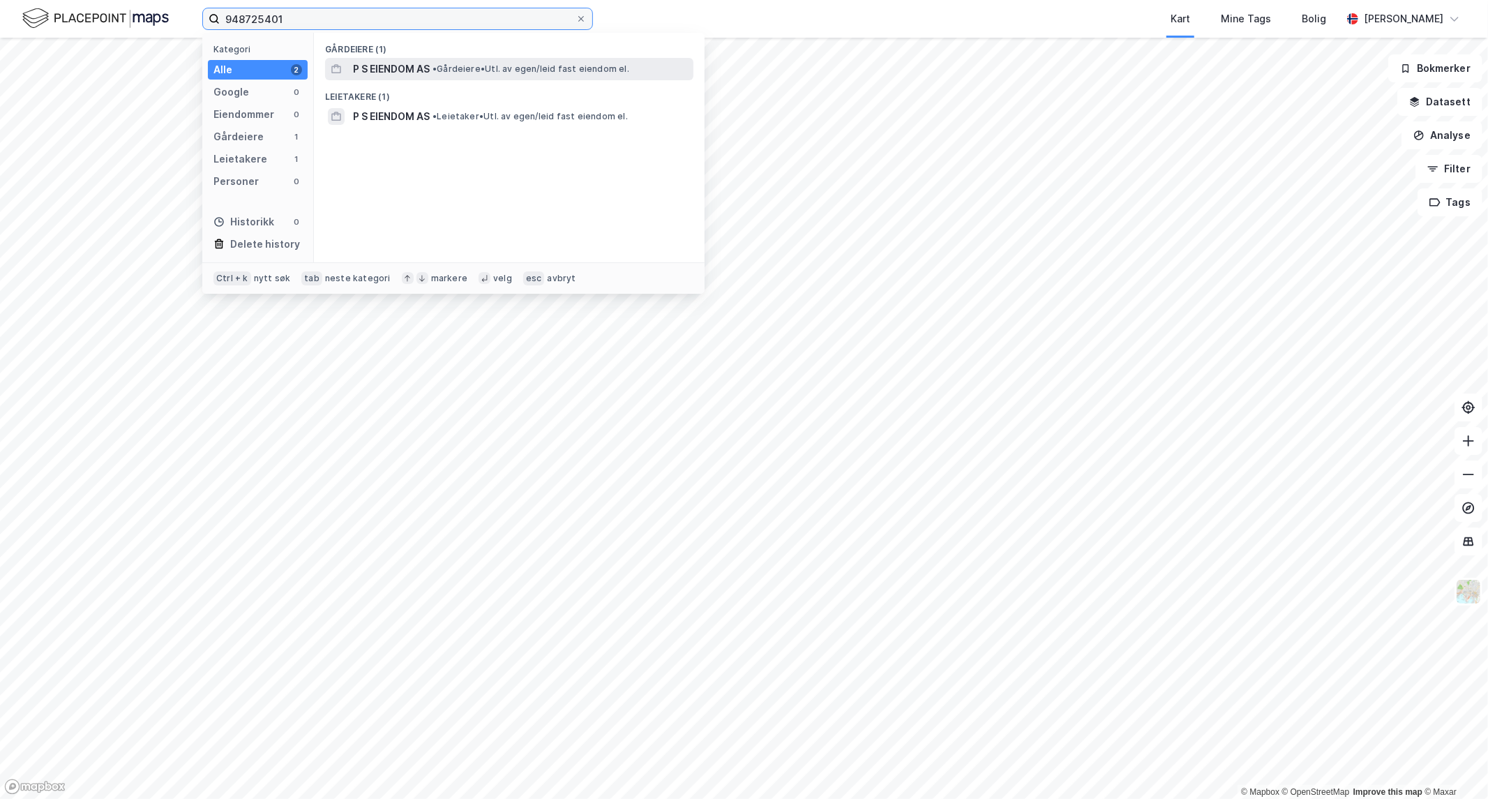
type input "948725401"
click at [391, 68] on span "P S EIENDOM AS" at bounding box center [391, 69] width 77 height 17
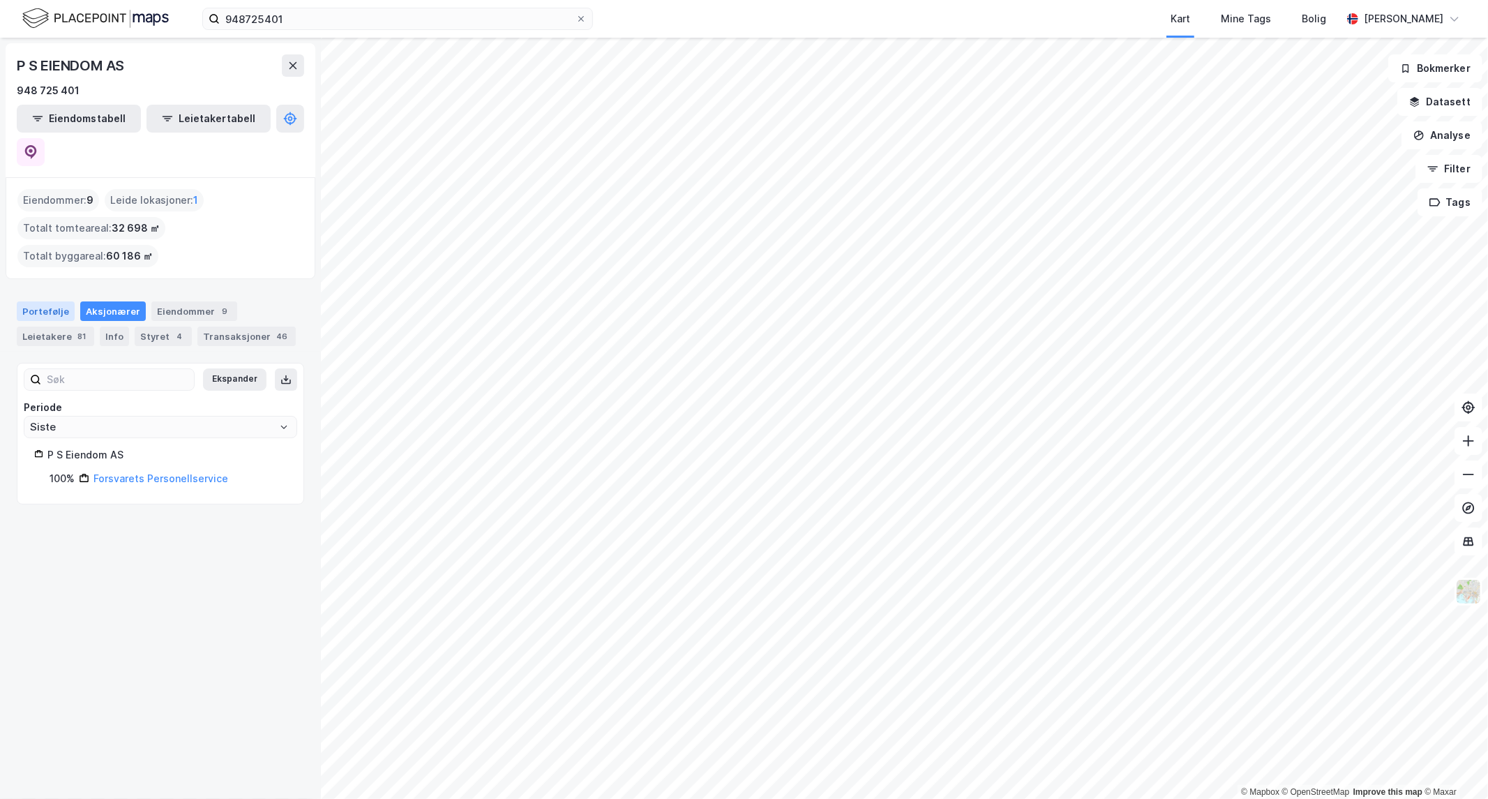
click at [31, 301] on div "Portefølje" at bounding box center [46, 311] width 58 height 20
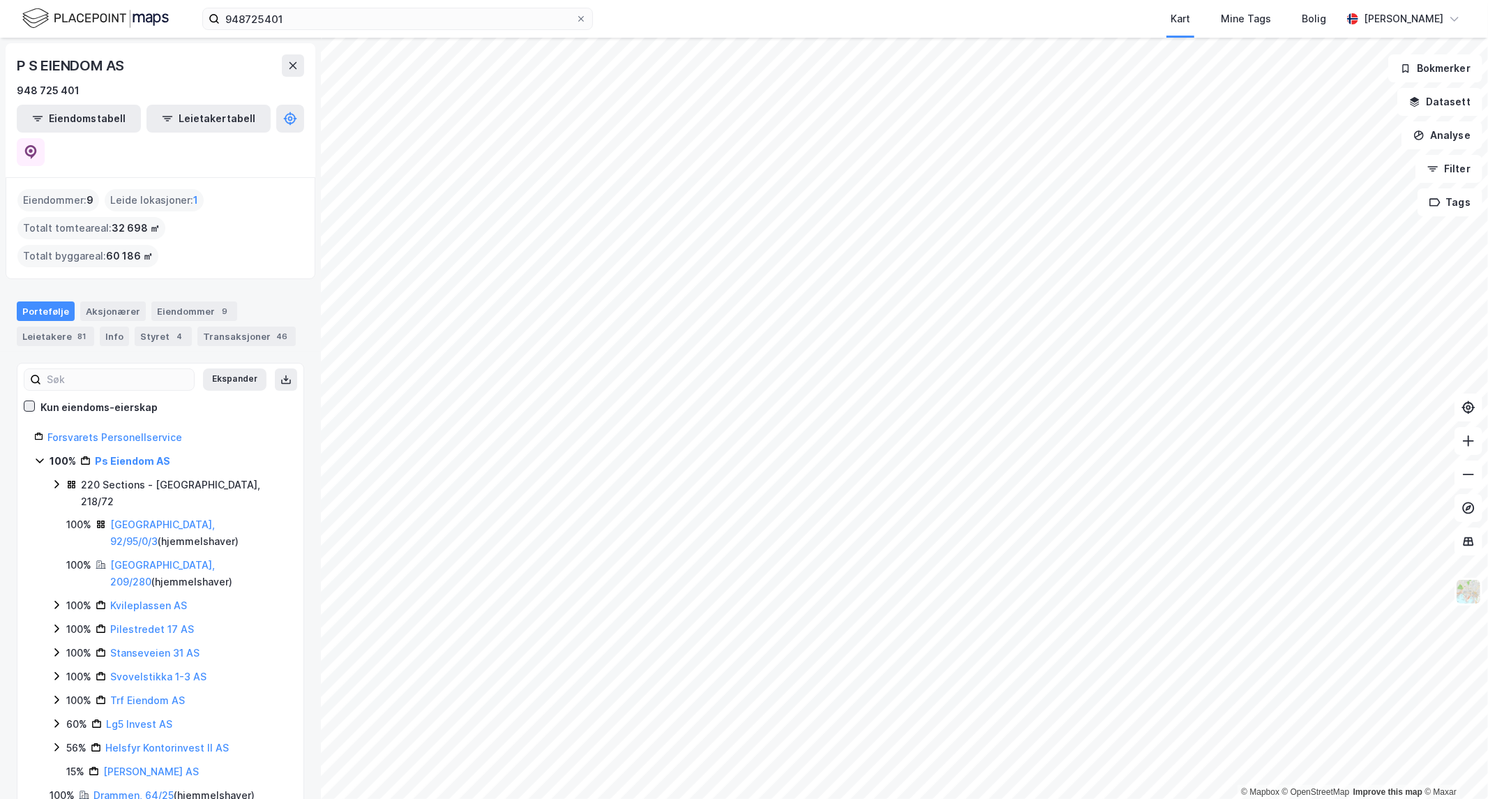
click at [31, 401] on icon at bounding box center [29, 406] width 10 height 10
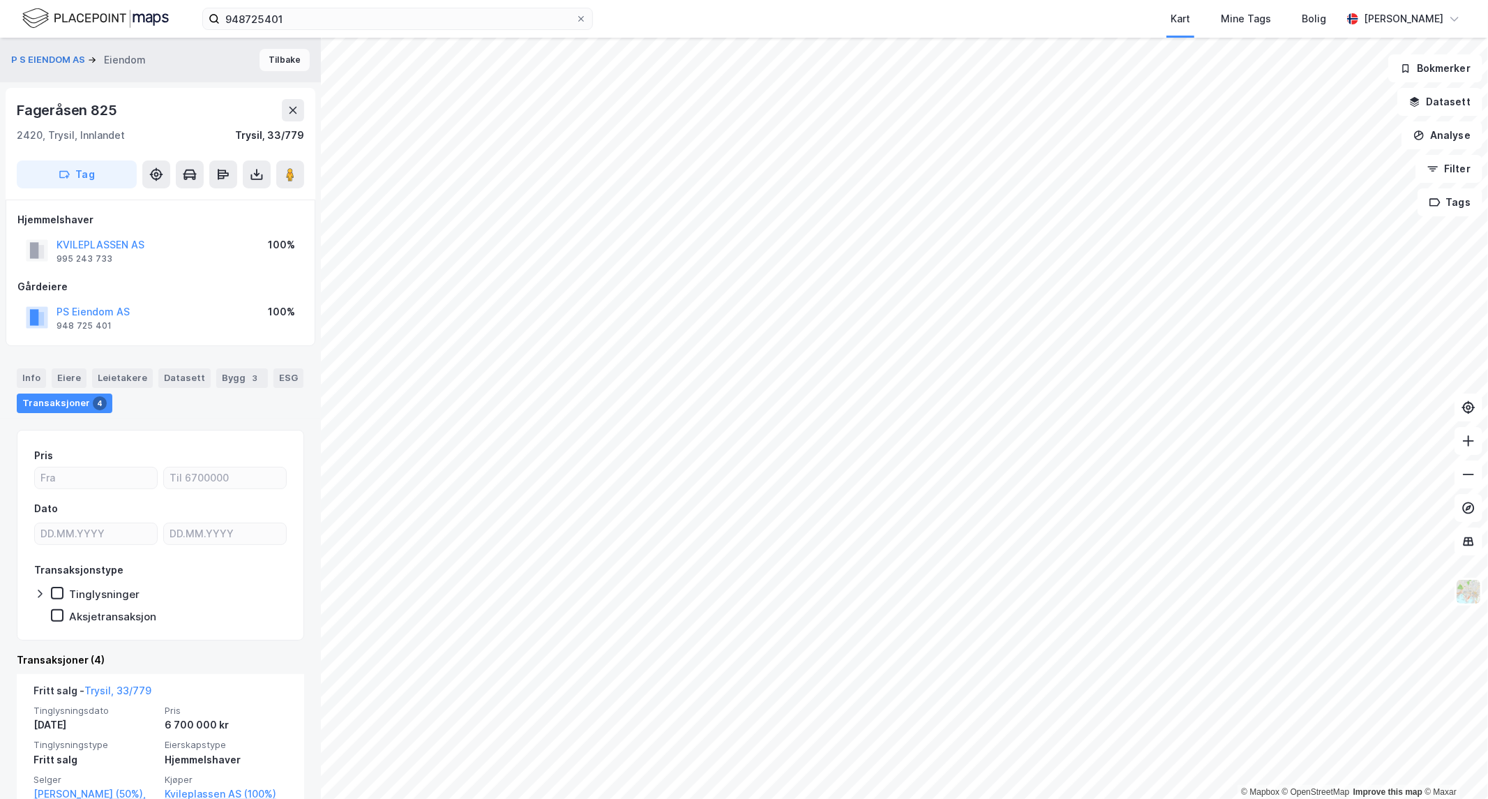
click at [279, 63] on button "Tilbake" at bounding box center [285, 60] width 50 height 22
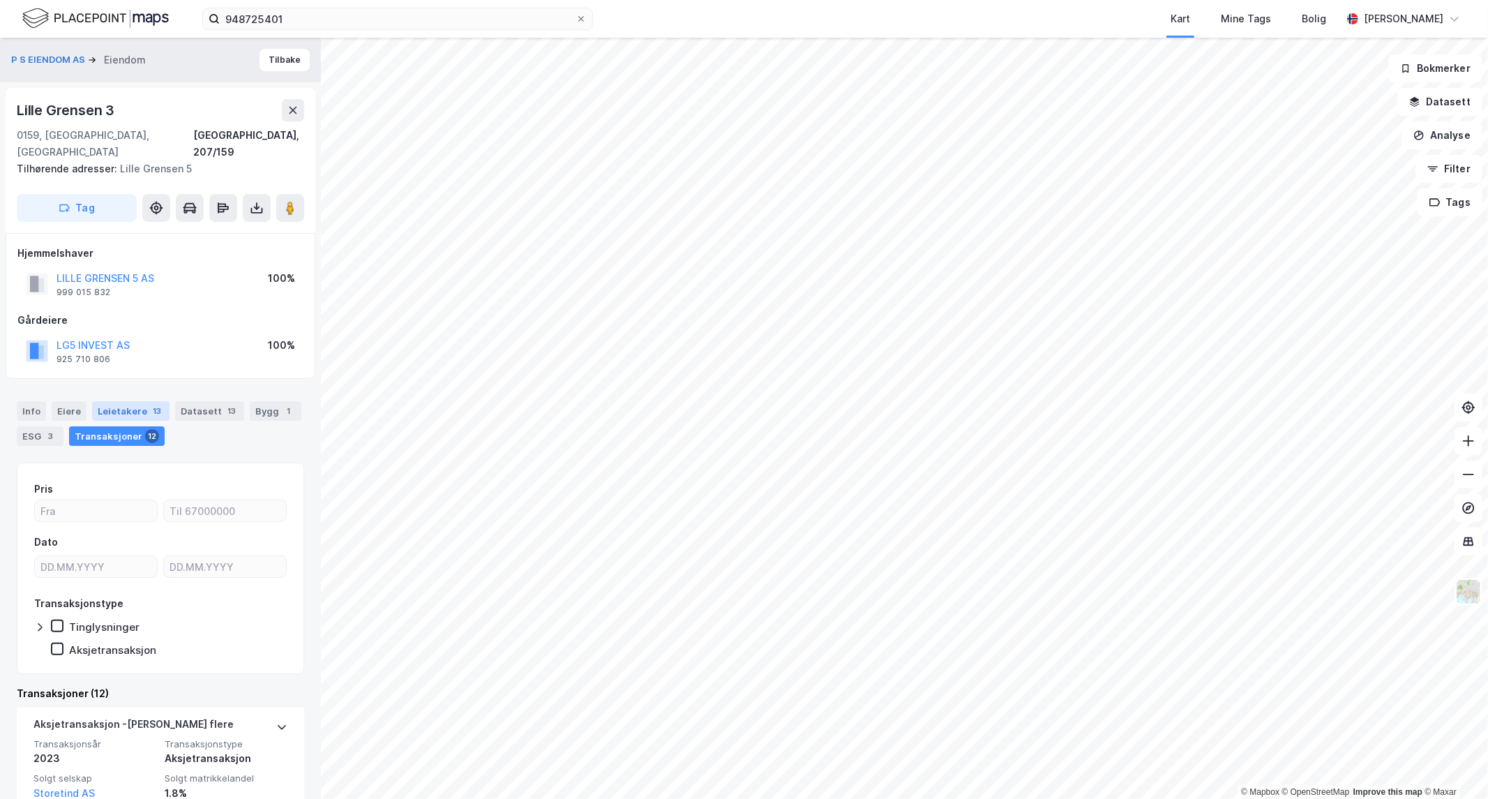
click at [105, 401] on div "Leietakere 13" at bounding box center [130, 411] width 77 height 20
